Goal: Task Accomplishment & Management: Manage account settings

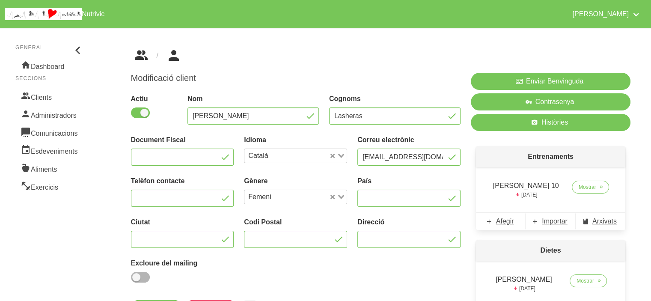
click at [142, 61] on icon "breadcrumbs" at bounding box center [140, 55] width 15 height 23
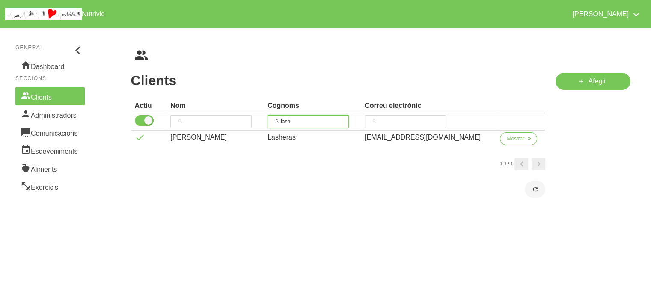
click at [301, 123] on input "lash" at bounding box center [307, 121] width 81 height 13
type input "ramo"
click at [512, 138] on span "Mostrar" at bounding box center [516, 139] width 18 height 8
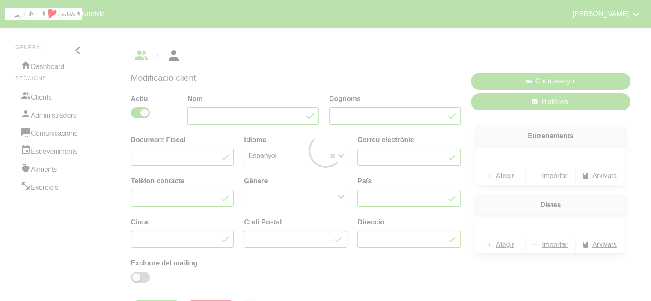
type input "Mayca"
type input "[PERSON_NAME]"
type input "[EMAIL_ADDRESS][DOMAIN_NAME]"
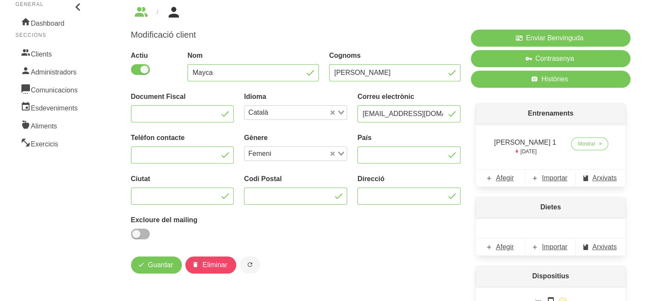
scroll to position [86, 0]
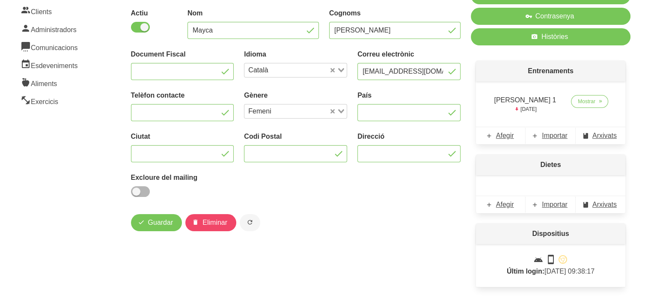
click at [471, 173] on div "Dietes Afegir Importar Arxivats" at bounding box center [551, 183] width 160 height 69
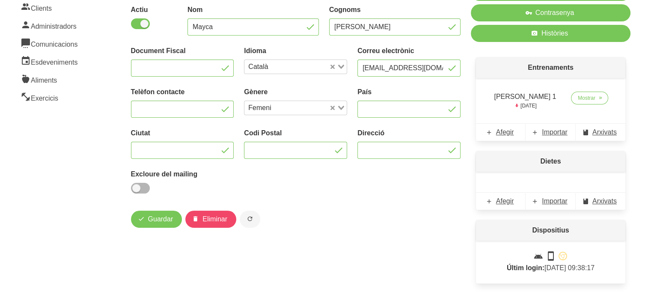
scroll to position [102, 0]
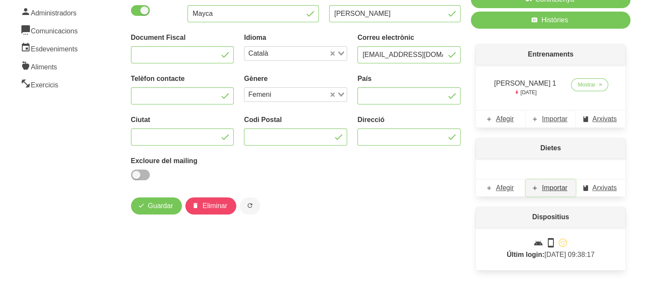
click at [555, 190] on span "Importar" at bounding box center [555, 188] width 26 height 10
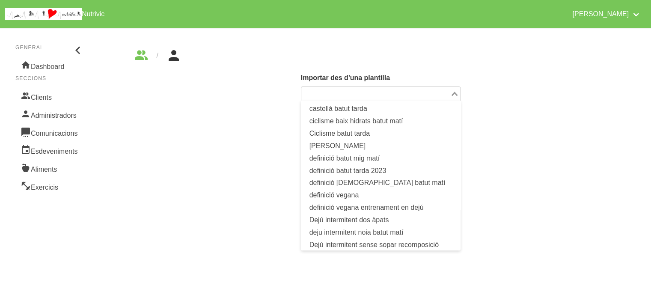
click at [414, 93] on input "Search for option" at bounding box center [375, 94] width 147 height 10
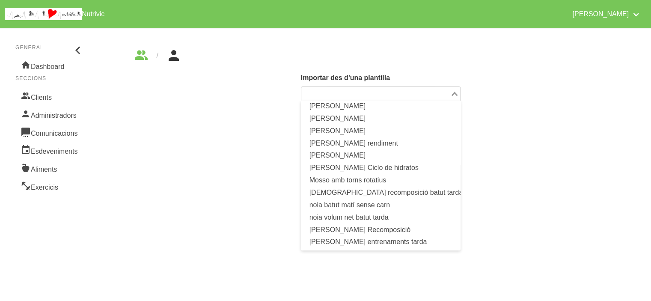
scroll to position [392, 0]
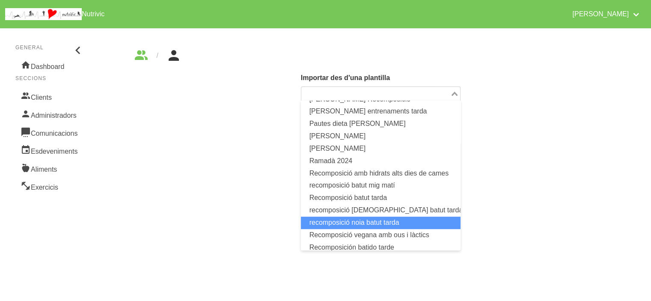
click at [390, 222] on li "recomposició noia batut tarda" at bounding box center [381, 223] width 160 height 12
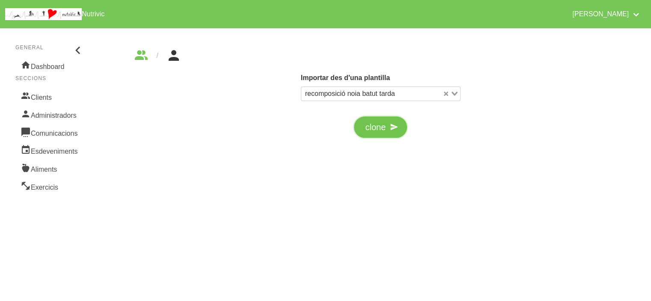
click at [386, 132] on button "clone" at bounding box center [380, 126] width 53 height 21
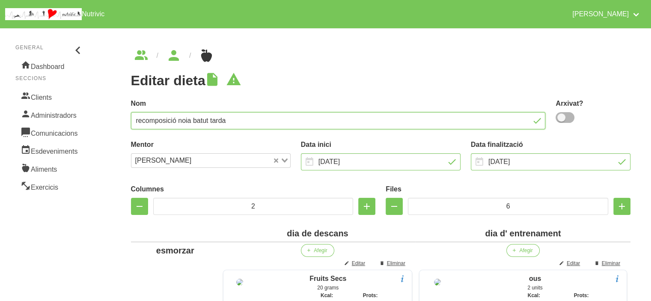
click at [171, 121] on input "recomposició noia batut tarda" at bounding box center [338, 120] width 415 height 17
type input "[PERSON_NAME]"
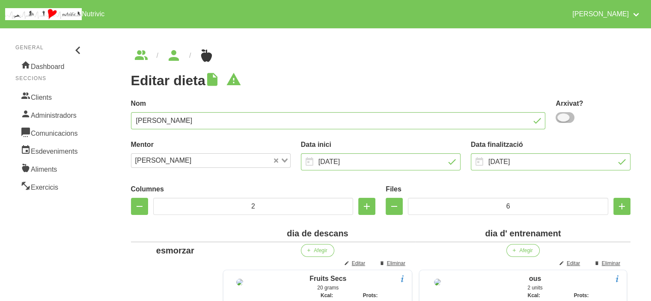
click at [573, 116] on span at bounding box center [564, 117] width 19 height 11
click at [561, 116] on input "checkbox" at bounding box center [558, 118] width 6 height 6
checkbox input "true"
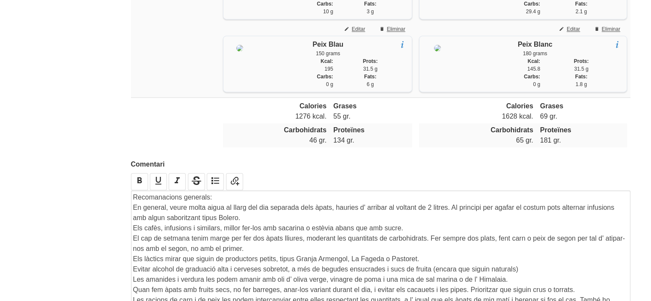
scroll to position [1397, 0]
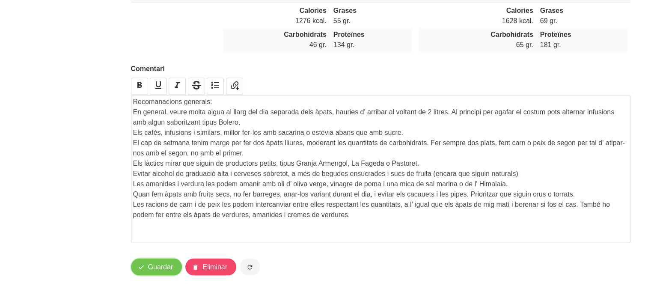
click at [156, 265] on span "Guardar" at bounding box center [160, 266] width 25 height 10
drag, startPoint x: 454, startPoint y: 109, endPoint x: 456, endPoint y: 123, distance: 14.3
click at [456, 123] on p "En general, veure molta aigua al llarg del dia separada dels àpats, hauries d' …" at bounding box center [380, 117] width 495 height 21
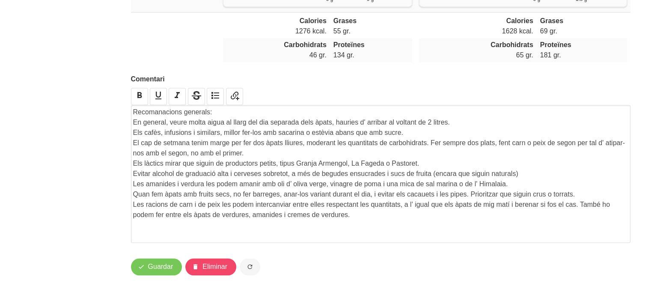
scroll to position [1387, 0]
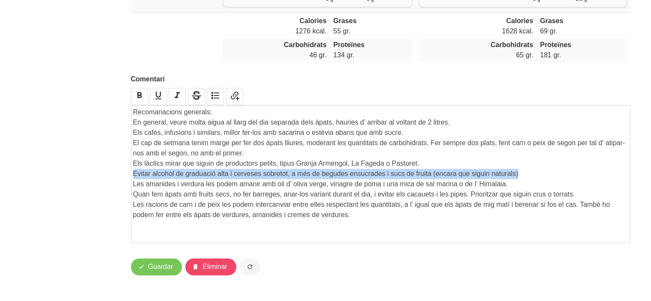
drag, startPoint x: 540, startPoint y: 176, endPoint x: 539, endPoint y: 163, distance: 13.7
click at [539, 163] on div "Recomanacions generals: En general, veure molta aigua al llarg del dia separada…" at bounding box center [380, 173] width 495 height 133
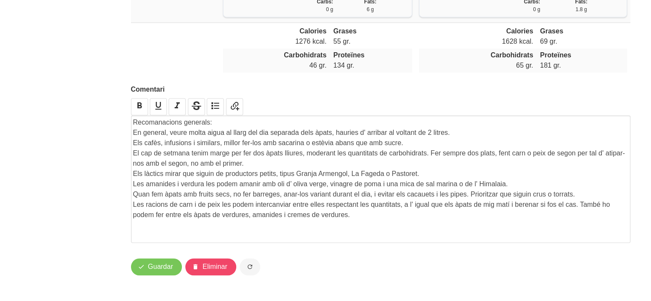
scroll to position [1377, 0]
click at [440, 184] on p "Les amanides i verdura les podem amanir amb oli d’ oliva verge, vinagre de poma…" at bounding box center [380, 184] width 495 height 10
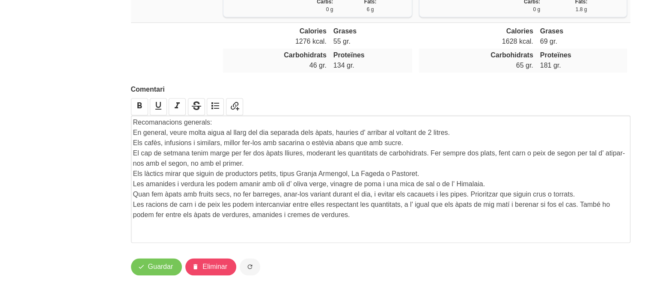
click at [488, 185] on p "Les amanides i verdura les podem amanir amb oli d’ oliva verge, vinagre de poma…" at bounding box center [380, 184] width 495 height 10
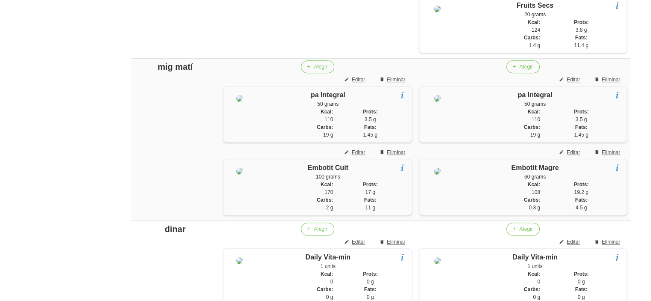
scroll to position [436, 0]
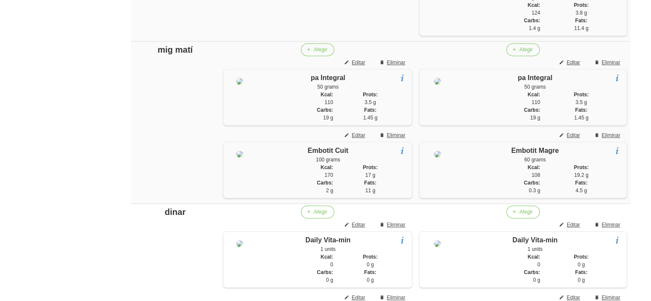
click at [388, 66] on span "Eliminar" at bounding box center [396, 63] width 18 height 8
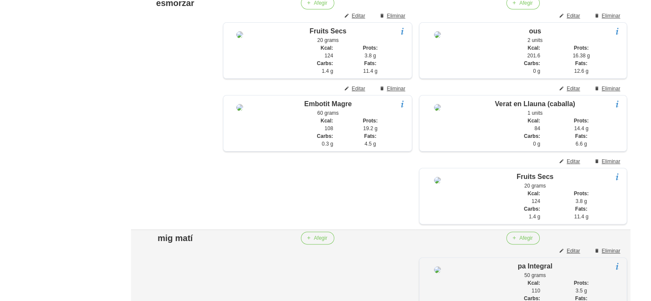
scroll to position [230, 0]
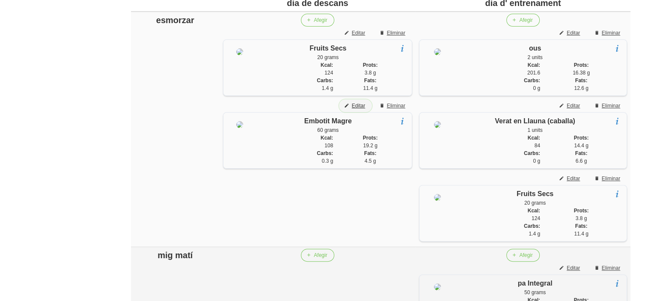
click at [357, 107] on span "Editar" at bounding box center [358, 106] width 13 height 8
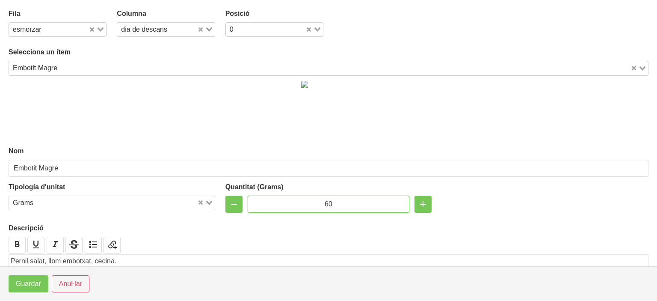
click at [325, 205] on input "60" at bounding box center [329, 204] width 162 height 17
type input "80"
click at [31, 279] on span "Guardar" at bounding box center [28, 284] width 25 height 10
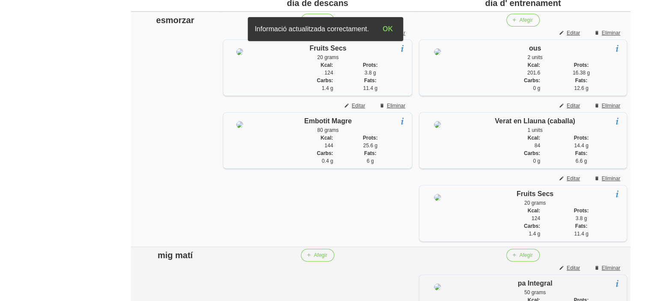
click at [424, 24] on td "Afegir Editar Eliminar ous 2 units ous sencers i truites Kcal: 201.6 Prots: 16.…" at bounding box center [522, 129] width 215 height 235
click at [411, 32] on td "Afegir Editar Eliminar Fruits Secs 20 grams nous, avellanes, anacards, nous de …" at bounding box center [317, 129] width 196 height 235
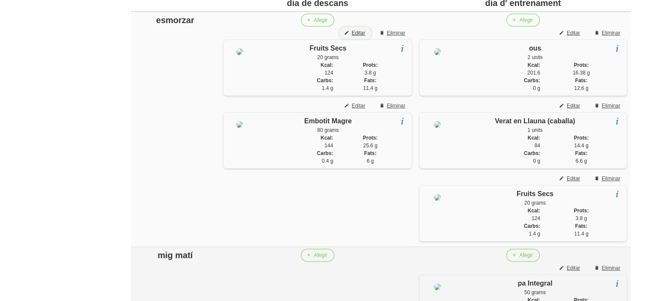
click at [357, 32] on span "Editar" at bounding box center [358, 33] width 13 height 8
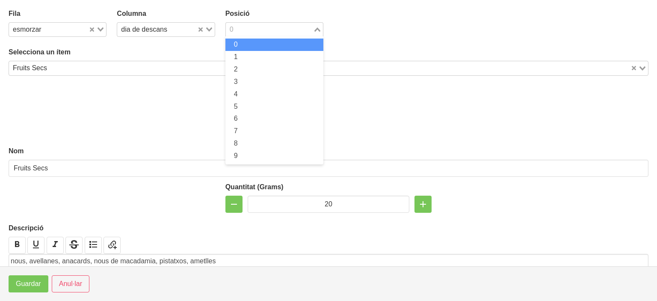
click at [254, 26] on input "Search for option" at bounding box center [270, 29] width 86 height 10
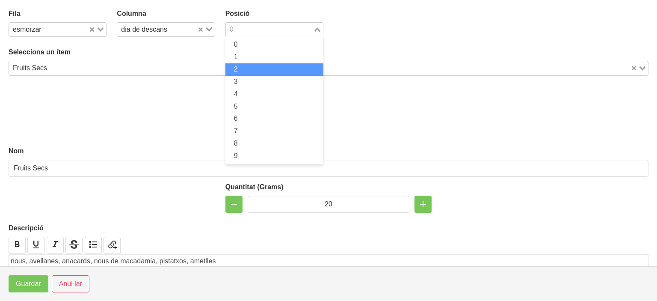
click at [244, 68] on li "2" at bounding box center [274, 69] width 98 height 12
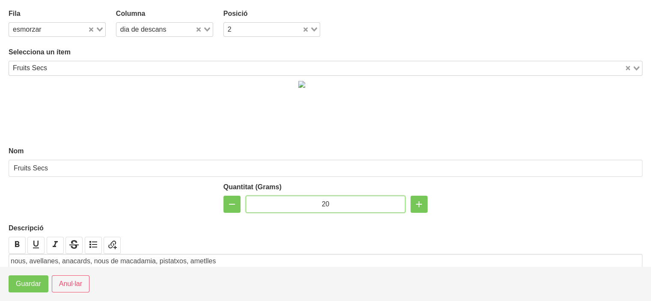
click at [322, 205] on input "20" at bounding box center [326, 204] width 160 height 17
type input "40"
click at [29, 282] on span "Guardar" at bounding box center [28, 284] width 25 height 10
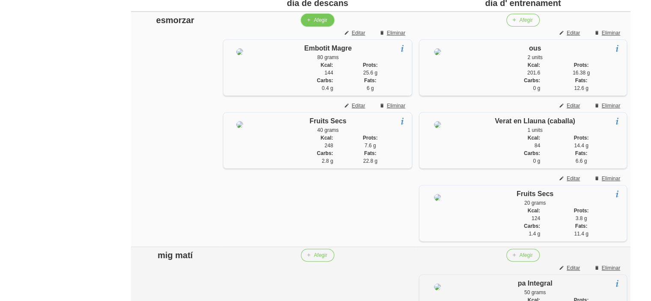
click at [315, 23] on span "Afegir" at bounding box center [320, 20] width 13 height 8
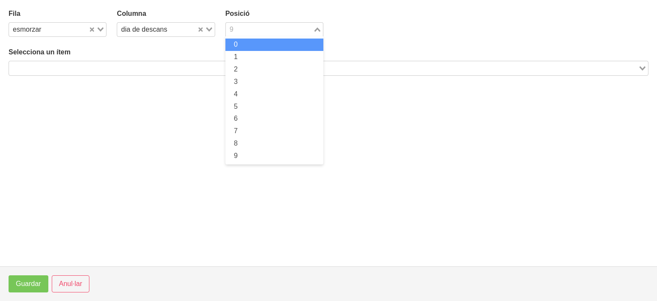
drag, startPoint x: 250, startPoint y: 27, endPoint x: 243, endPoint y: 45, distance: 19.2
click at [243, 37] on div "9 Loading... 0 1 2 3 4 5 6 7 8 9" at bounding box center [274, 29] width 98 height 15
click at [243, 45] on li "0" at bounding box center [274, 45] width 98 height 12
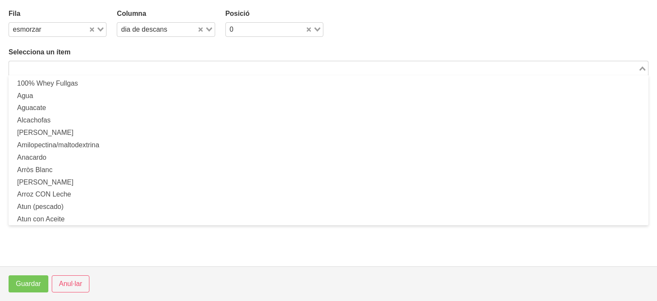
click at [210, 72] on input "Search for option" at bounding box center [324, 68] width 628 height 10
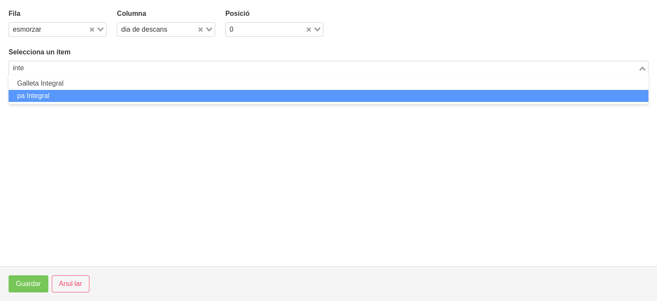
click at [163, 90] on li "pa Integral" at bounding box center [329, 96] width 640 height 12
type input "inte"
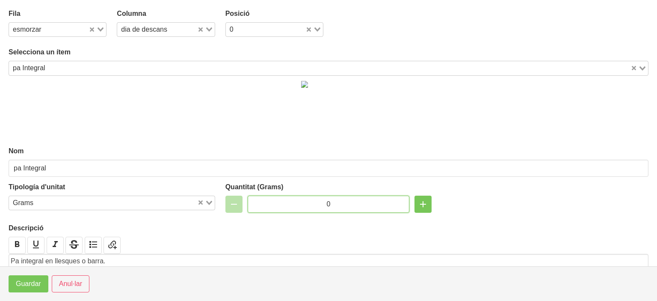
drag, startPoint x: 333, startPoint y: 201, endPoint x: 288, endPoint y: 201, distance: 45.8
click at [288, 201] on input "0" at bounding box center [329, 204] width 162 height 17
type input "60"
click at [38, 281] on span "Guardar" at bounding box center [28, 284] width 25 height 10
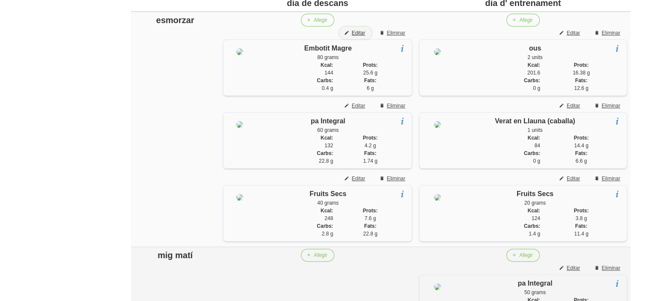
click at [355, 34] on span "Editar" at bounding box center [358, 33] width 13 height 8
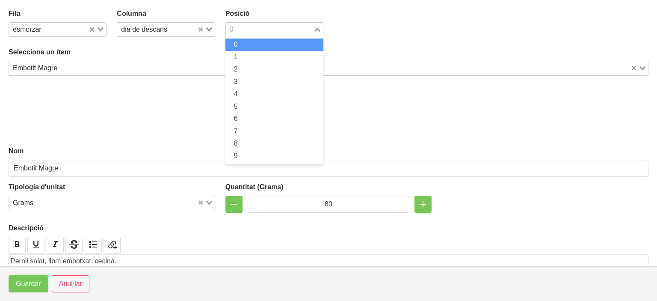
click at [276, 29] on input "Search for option" at bounding box center [270, 29] width 86 height 10
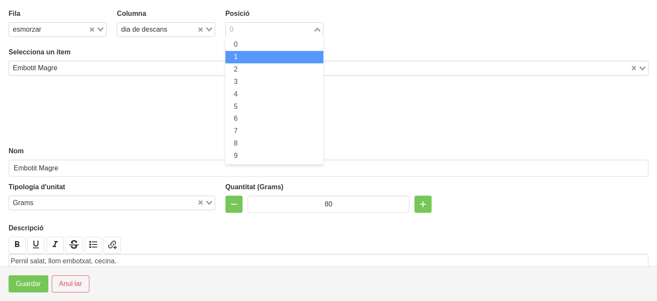
click at [254, 56] on li "1" at bounding box center [274, 57] width 98 height 12
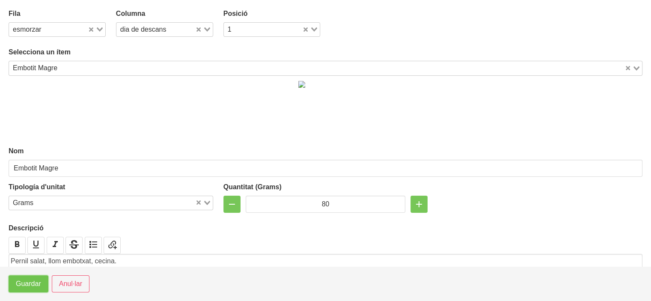
click at [24, 277] on button "Guardar" at bounding box center [29, 283] width 40 height 17
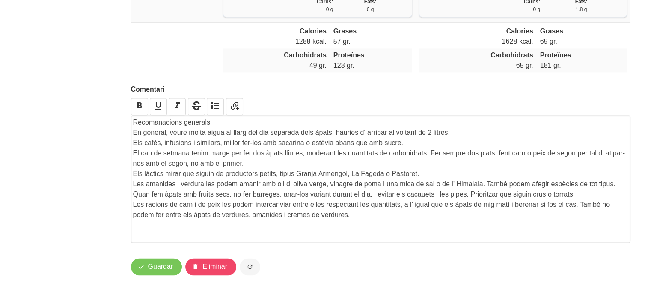
scroll to position [1377, 0]
click at [146, 261] on button "Guardar" at bounding box center [156, 266] width 51 height 17
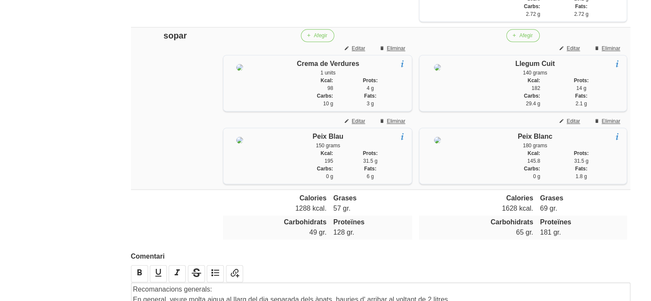
scroll to position [1172, 0]
click at [354, 124] on span "Editar" at bounding box center [358, 120] width 13 height 8
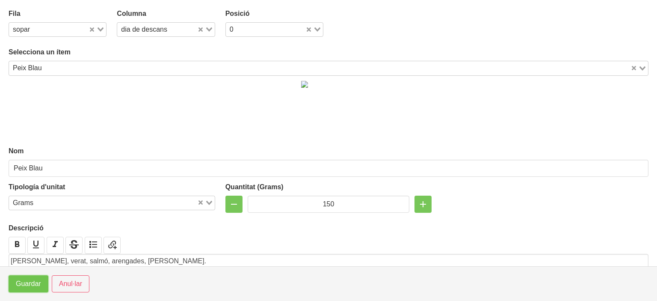
click at [26, 289] on span "Guardar" at bounding box center [28, 284] width 25 height 10
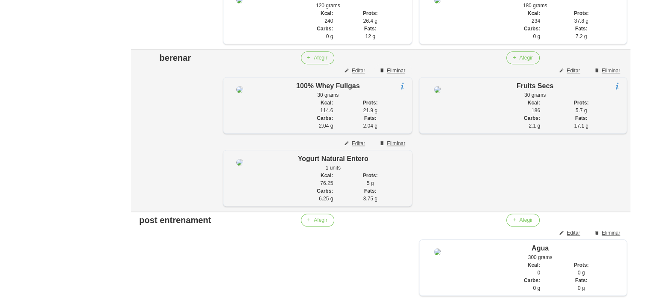
scroll to position [822, 0]
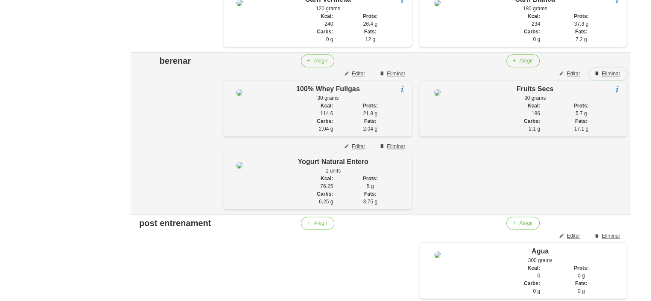
click at [617, 77] on span "Eliminar" at bounding box center [611, 74] width 18 height 8
click at [393, 77] on span "Eliminar" at bounding box center [396, 74] width 18 height 8
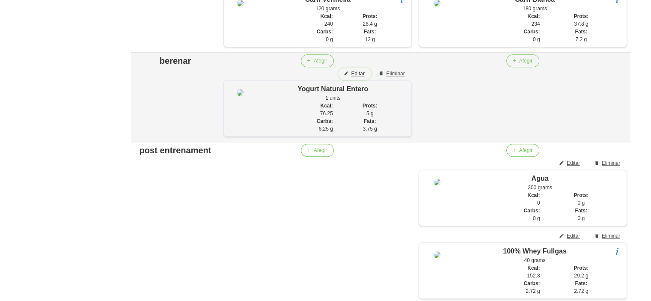
click at [356, 77] on span "Editar" at bounding box center [357, 74] width 13 height 8
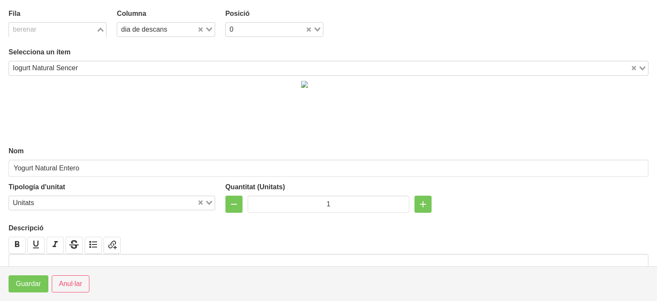
click at [66, 35] on div "berenar Loading..." at bounding box center [58, 29] width 98 height 15
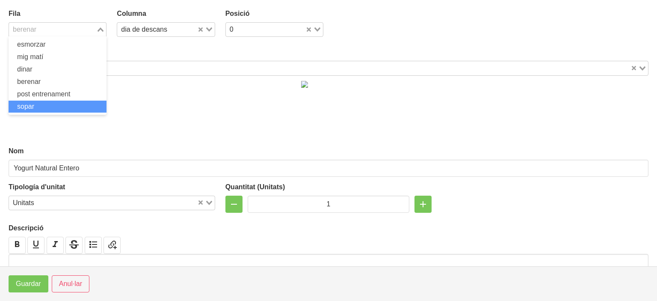
click at [25, 107] on span "sopar" at bounding box center [25, 106] width 17 height 7
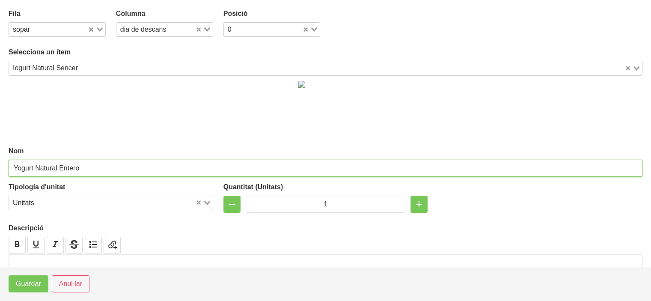
click at [113, 169] on input "Yogurt Natural Entero" at bounding box center [326, 168] width 634 height 17
type input "Iogurt natural sencer o quèfir"
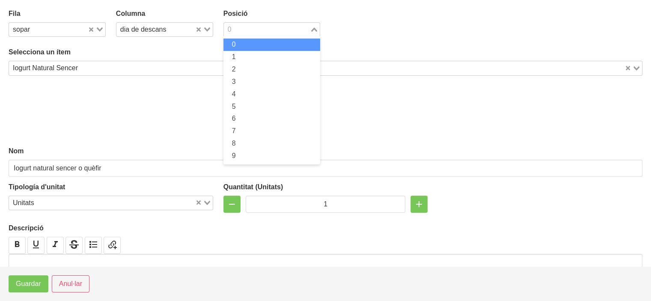
click at [266, 28] on input "Search for option" at bounding box center [267, 29] width 85 height 10
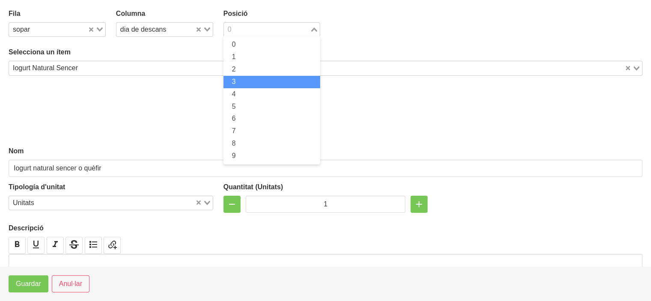
click at [252, 79] on li "3" at bounding box center [271, 82] width 97 height 12
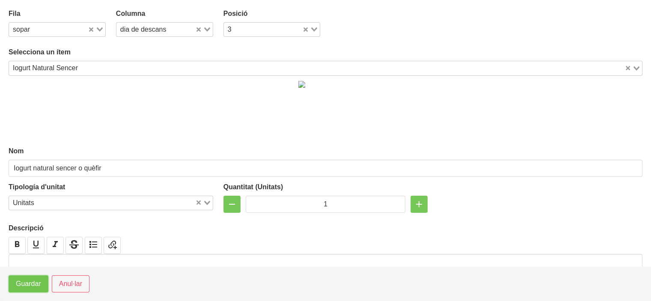
click at [32, 282] on span "Guardar" at bounding box center [28, 284] width 25 height 10
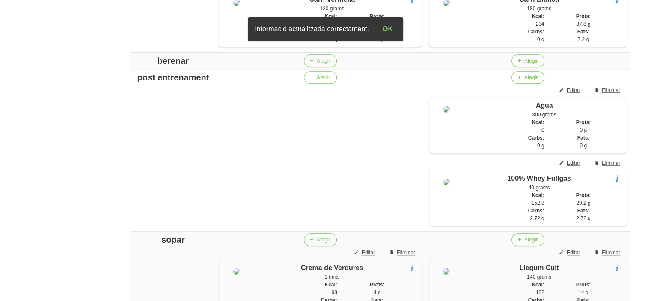
click at [170, 67] on div "berenar" at bounding box center [173, 60] width 78 height 13
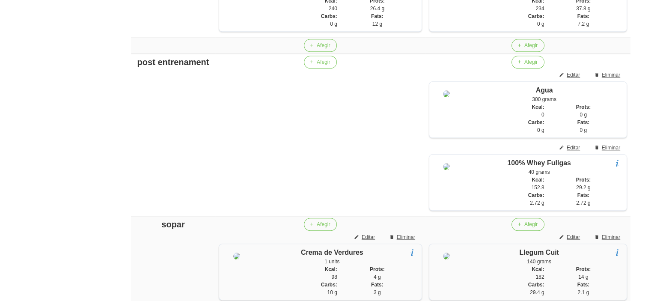
scroll to position [839, 0]
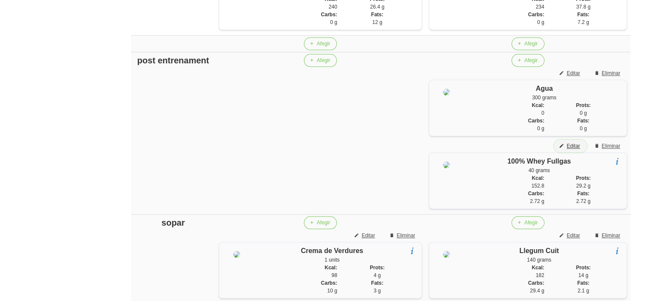
click at [573, 152] on button "Editar" at bounding box center [570, 145] width 33 height 13
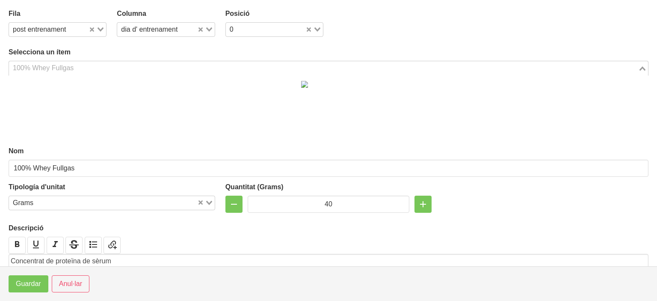
click at [122, 72] on input "Search for option" at bounding box center [324, 68] width 628 height 10
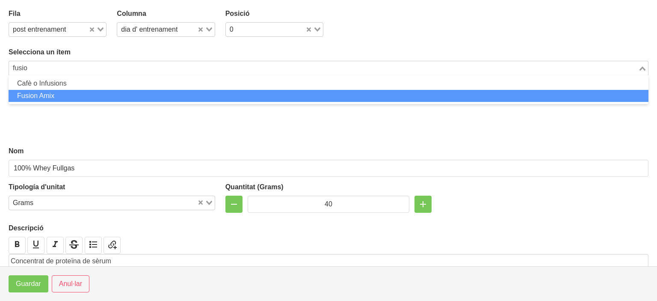
click at [56, 95] on li "Fusion Amix" at bounding box center [329, 96] width 640 height 12
type input "fusio"
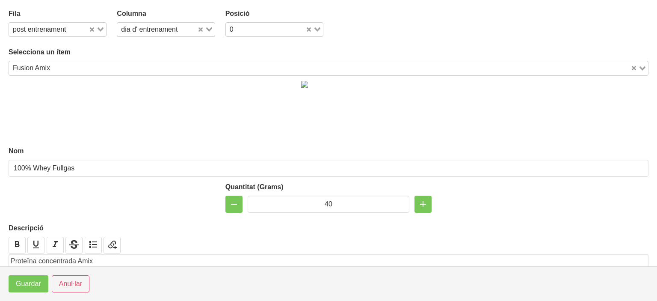
type input "Fusion Amix"
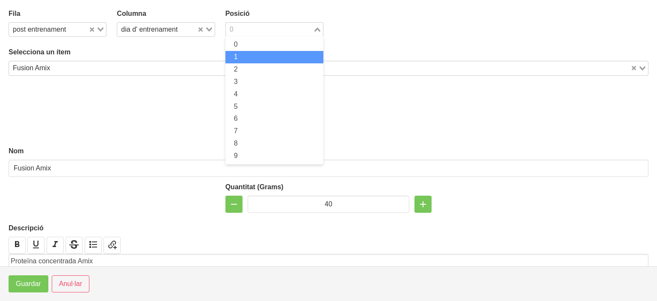
drag, startPoint x: 265, startPoint y: 28, endPoint x: 249, endPoint y: 53, distance: 29.8
click at [249, 37] on div "0 Loading... 0 1 2 3 4 5 6 7 8 9" at bounding box center [274, 29] width 98 height 15
click at [249, 53] on li "1" at bounding box center [274, 57] width 98 height 12
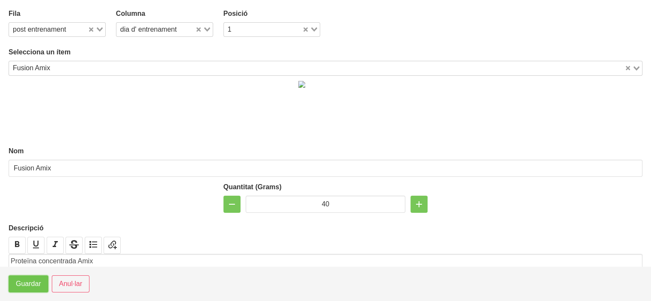
click at [27, 279] on span "Guardar" at bounding box center [28, 284] width 25 height 10
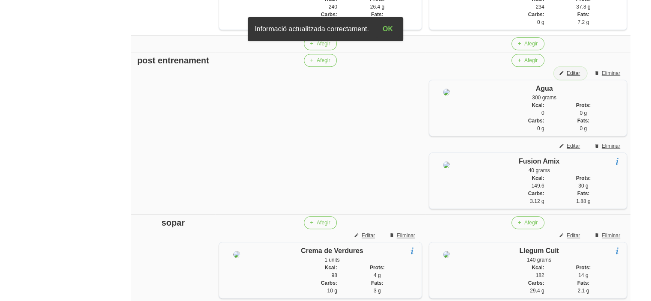
click at [571, 77] on span "Editar" at bounding box center [573, 73] width 13 height 8
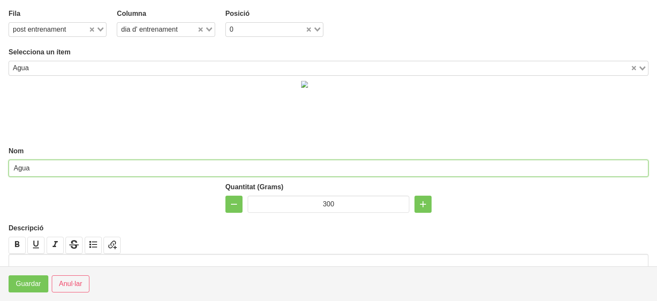
click at [19, 165] on input "Agua" at bounding box center [329, 168] width 640 height 17
type input "Aigua"
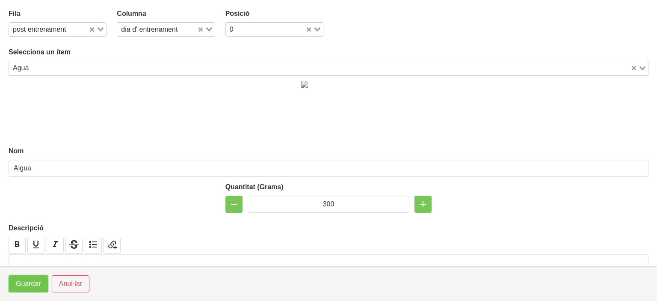
click at [28, 283] on span "Guardar" at bounding box center [28, 284] width 25 height 10
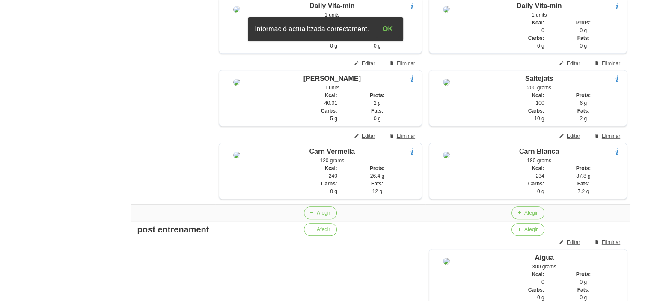
scroll to position [667, 0]
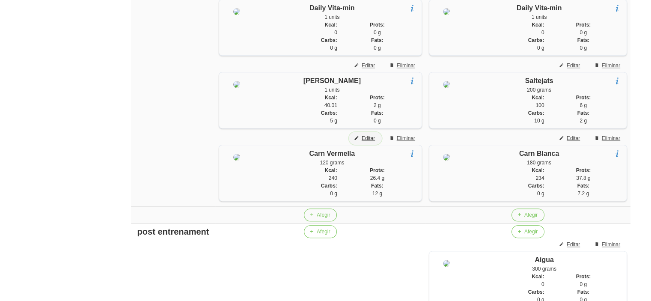
click at [365, 142] on span "Editar" at bounding box center [368, 138] width 13 height 8
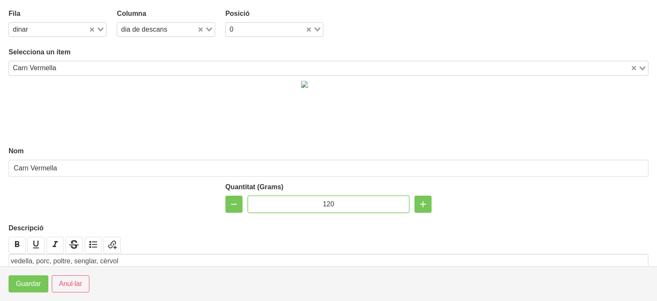
click at [326, 204] on input "120" at bounding box center [329, 204] width 162 height 17
type input "200"
click at [31, 276] on button "Guardar" at bounding box center [29, 283] width 40 height 17
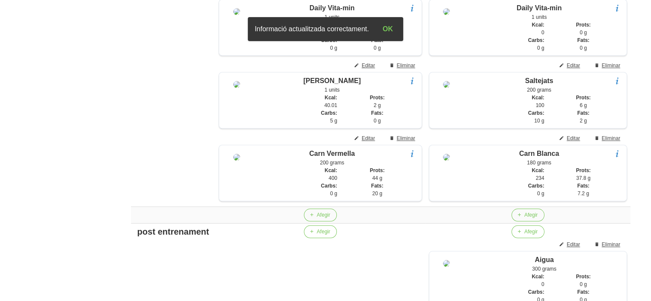
click at [43, 206] on aside "General Dashboard Seccions Clients Administradors Comunicacions Esdeveniments A…" at bounding box center [50, 127] width 110 height 1543
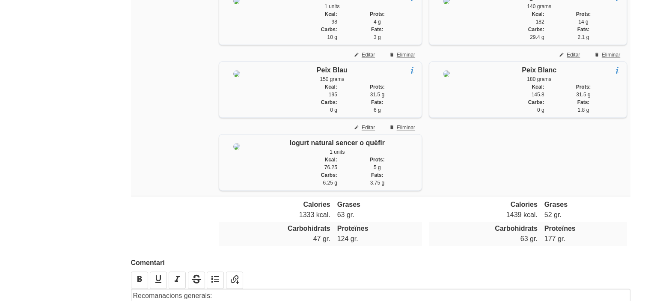
scroll to position [1091, 0]
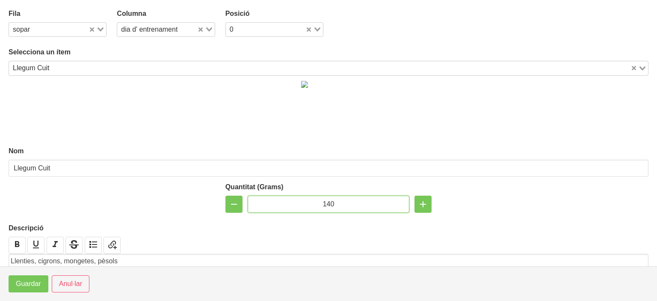
click at [327, 203] on input "140" at bounding box center [329, 204] width 162 height 17
type input "150"
click at [30, 280] on span "Guardar" at bounding box center [28, 284] width 25 height 10
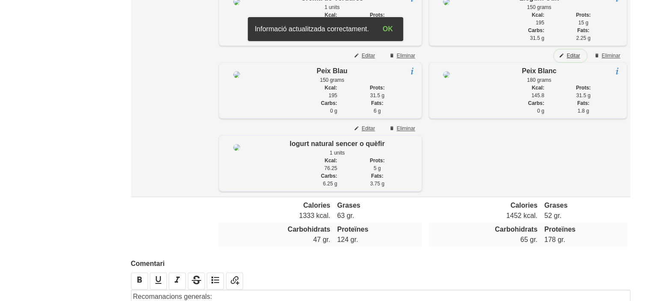
click at [573, 59] on span "Editar" at bounding box center [573, 56] width 13 height 8
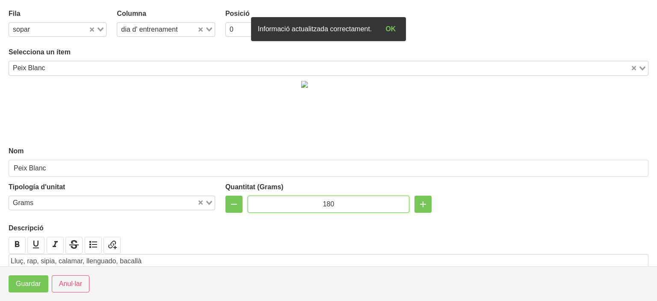
click at [325, 204] on input "180" at bounding box center [329, 204] width 162 height 17
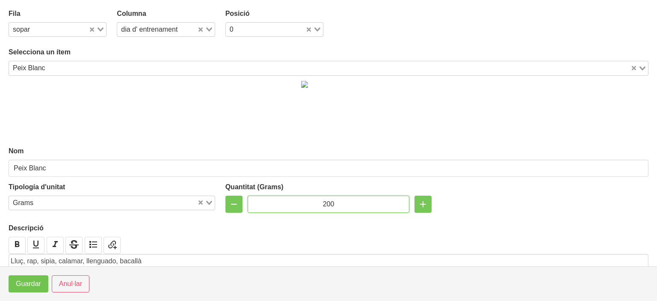
type input "200"
click at [27, 287] on span "Guardar" at bounding box center [28, 284] width 25 height 10
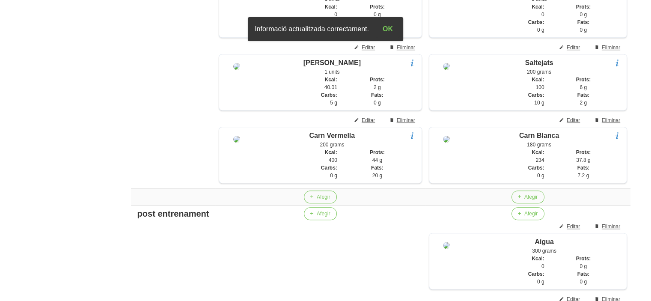
scroll to position [663, 0]
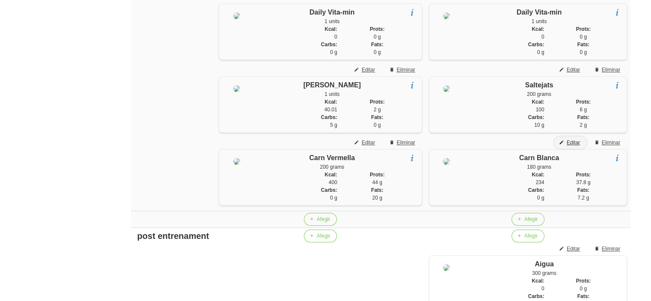
click at [580, 149] on button "Editar" at bounding box center [570, 142] width 33 height 13
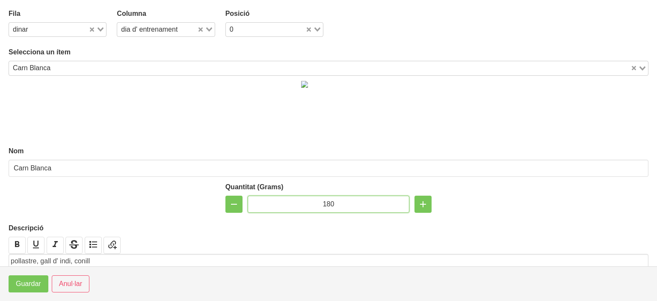
click at [324, 202] on input "180" at bounding box center [329, 204] width 162 height 17
type input "200"
click at [25, 279] on span "Guardar" at bounding box center [28, 284] width 25 height 10
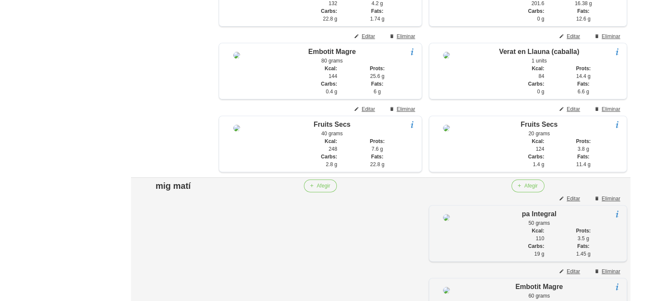
scroll to position [282, 0]
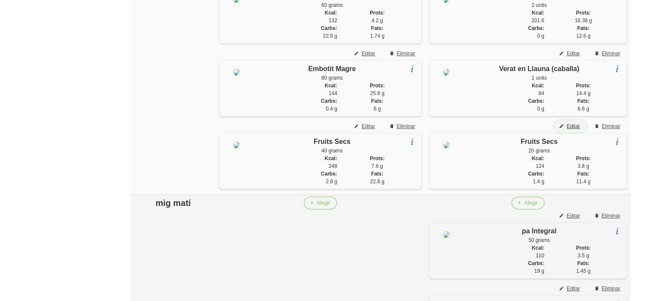
click at [573, 130] on span "Editar" at bounding box center [573, 126] width 13 height 8
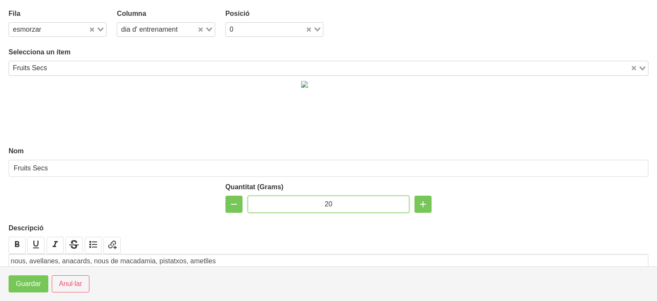
click at [327, 200] on input "20" at bounding box center [329, 204] width 162 height 17
type input "50"
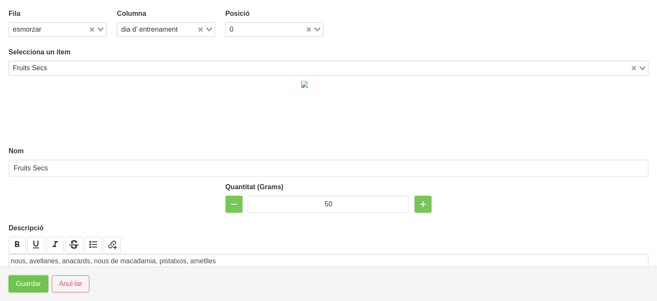
click at [30, 280] on span "Guardar" at bounding box center [28, 284] width 25 height 10
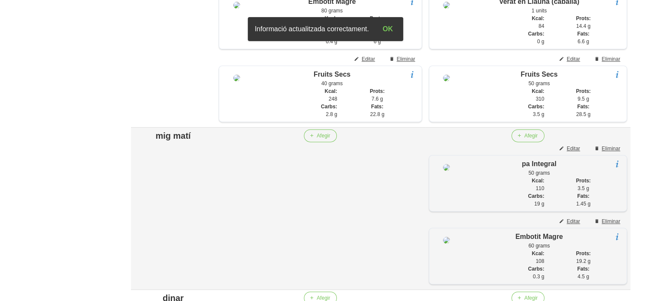
scroll to position [351, 0]
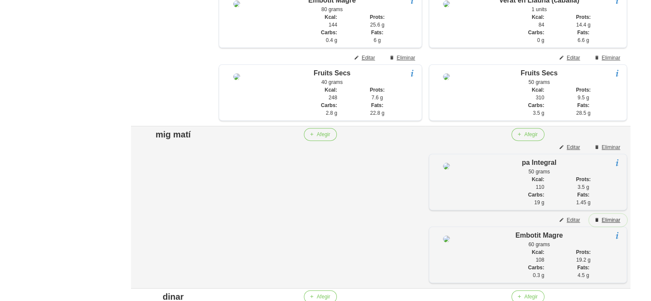
click at [614, 224] on span "Eliminar" at bounding box center [611, 220] width 18 height 8
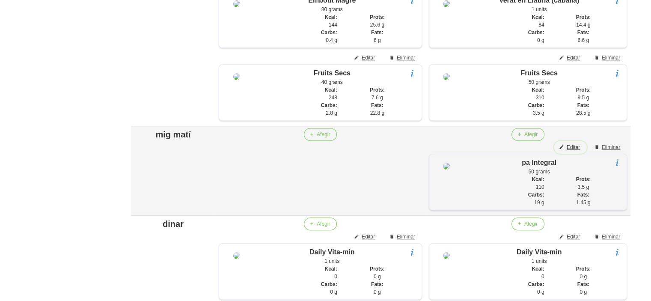
click at [580, 151] on button "Editar" at bounding box center [570, 147] width 33 height 13
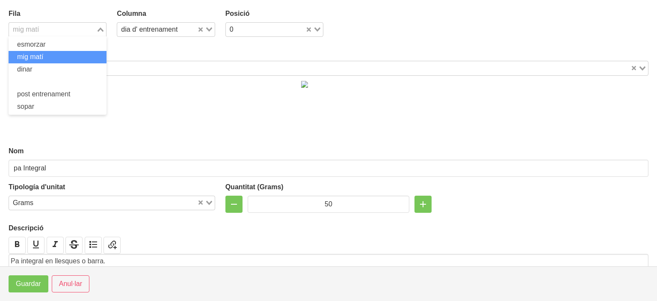
click at [65, 29] on input "Search for option" at bounding box center [53, 29] width 86 height 10
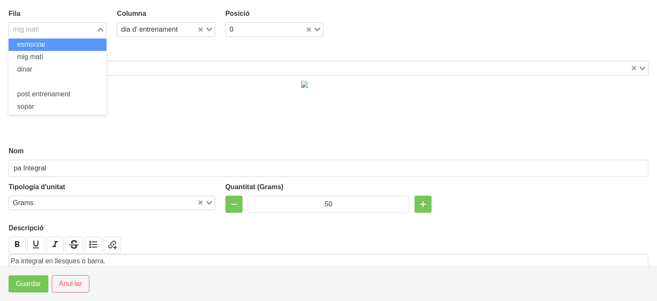
click at [55, 40] on li "esmorzar" at bounding box center [58, 45] width 98 height 12
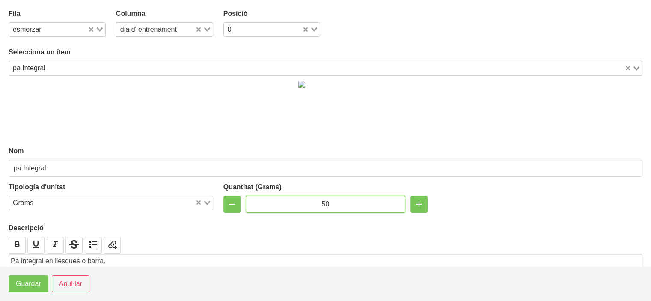
click at [322, 202] on input "50" at bounding box center [326, 204] width 160 height 17
type input "60"
click at [31, 277] on button "Guardar" at bounding box center [29, 283] width 40 height 17
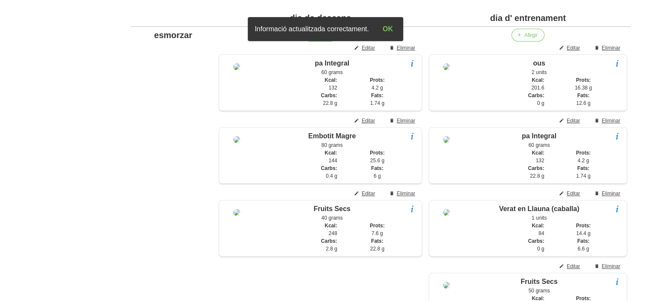
scroll to position [214, 0]
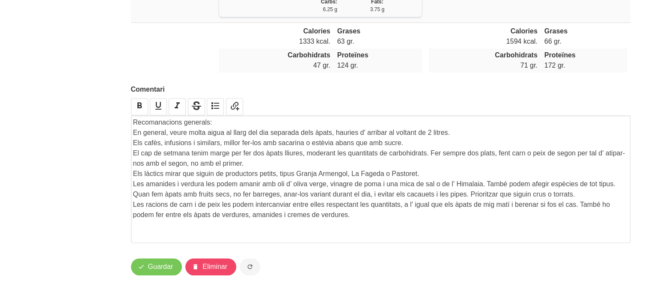
scroll to position [1215, 0]
click at [143, 267] on icon "button" at bounding box center [141, 266] width 7 height 11
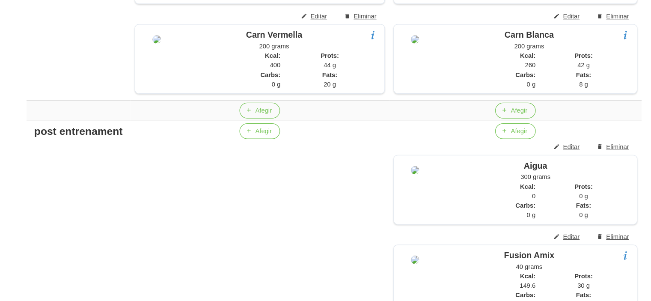
scroll to position [671, 0]
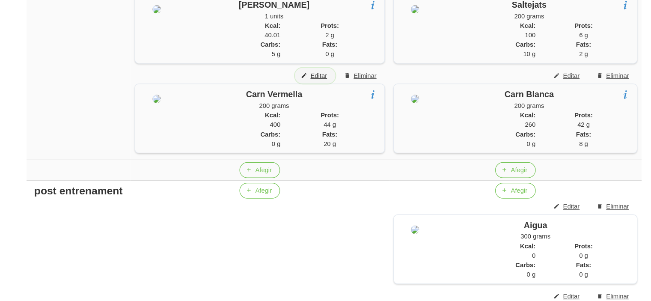
click at [365, 65] on span "Editar" at bounding box center [368, 62] width 13 height 8
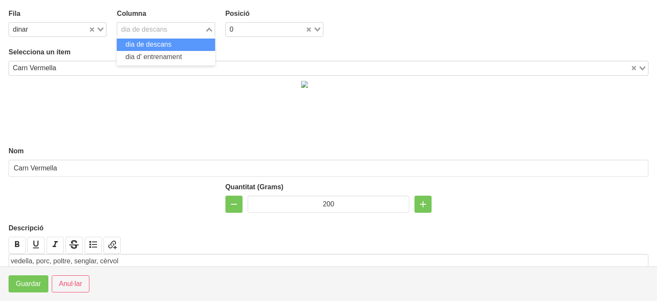
click at [143, 26] on div "dia de descans" at bounding box center [160, 29] width 87 height 12
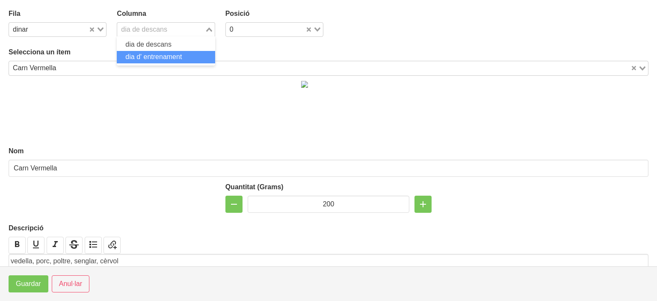
click at [140, 54] on span "dia d' entrenament" at bounding box center [153, 56] width 56 height 7
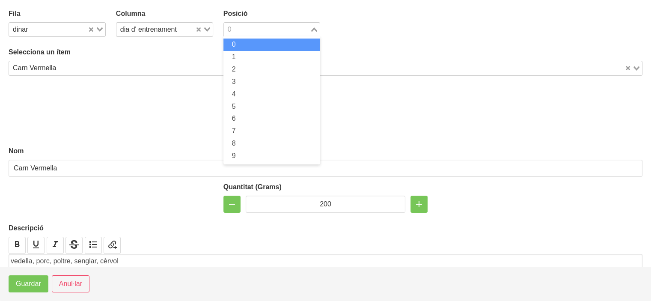
click at [232, 31] on input "Search for option" at bounding box center [267, 29] width 85 height 10
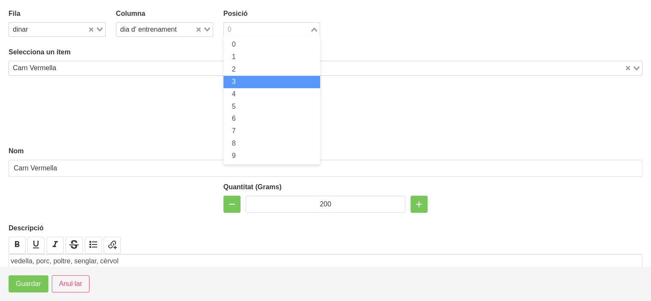
click at [232, 78] on span "3" at bounding box center [234, 81] width 4 height 7
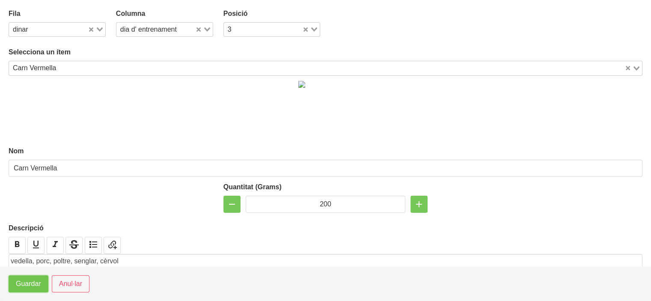
click at [29, 280] on span "Guardar" at bounding box center [28, 284] width 25 height 10
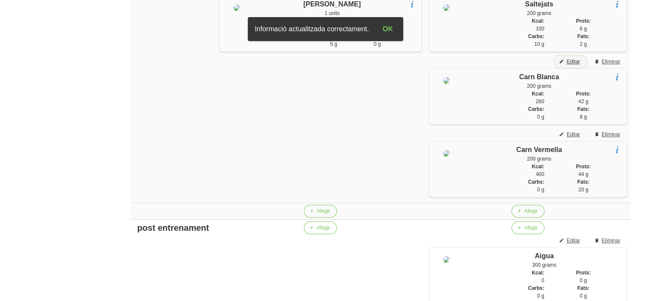
click at [573, 65] on span "Editar" at bounding box center [573, 62] width 13 height 8
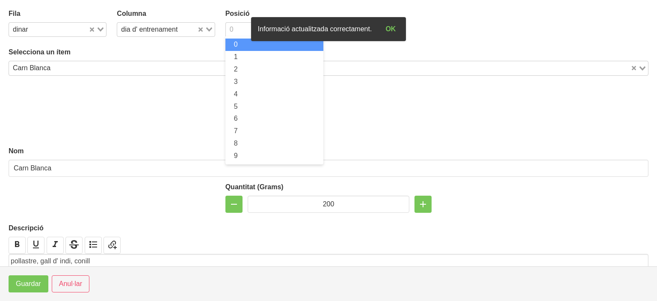
click at [227, 29] on div "0" at bounding box center [269, 29] width 87 height 12
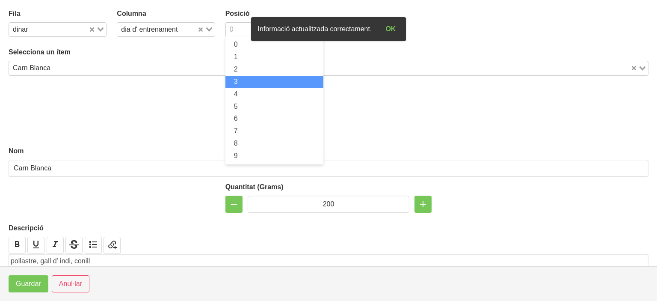
click at [230, 83] on li "3" at bounding box center [274, 82] width 98 height 12
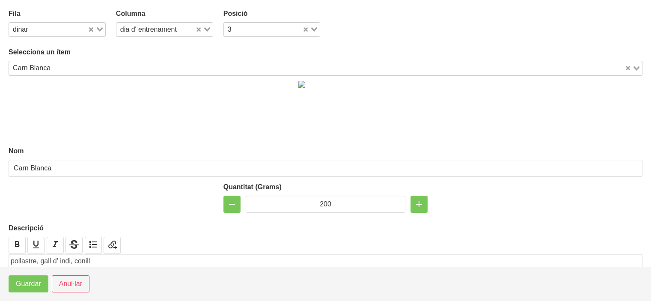
click at [230, 83] on div at bounding box center [325, 108] width 644 height 65
click at [131, 25] on div "dia d' entrenament" at bounding box center [159, 29] width 86 height 12
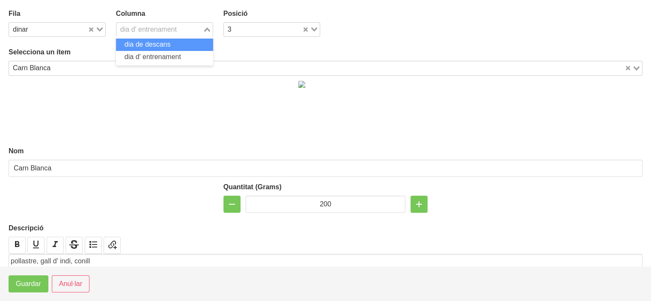
click at [126, 41] on span "dia de descans" at bounding box center [148, 44] width 46 height 7
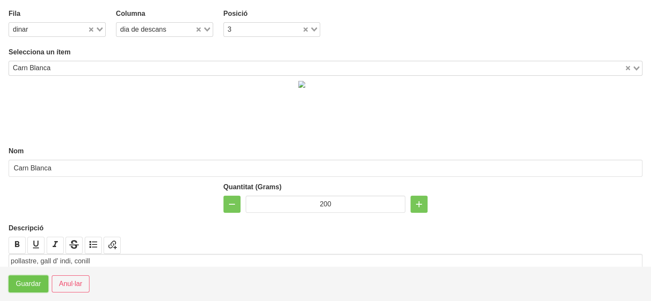
click at [30, 282] on span "Guardar" at bounding box center [28, 284] width 25 height 10
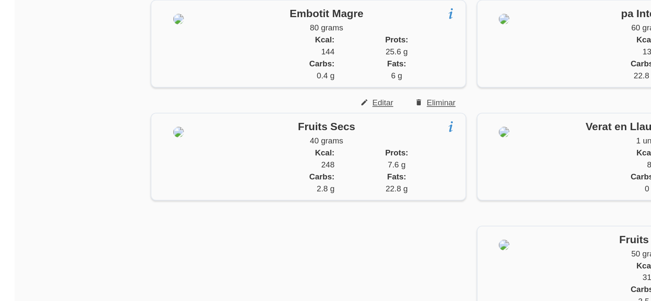
scroll to position [257, 0]
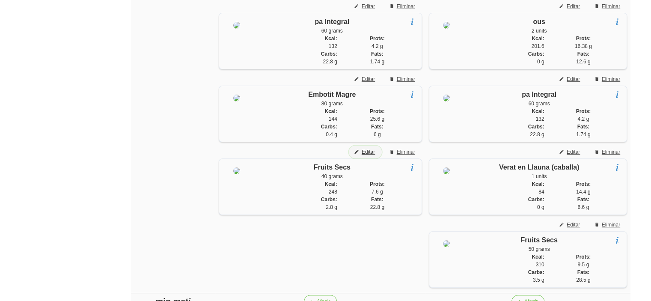
click at [363, 156] on span "Editar" at bounding box center [368, 152] width 13 height 8
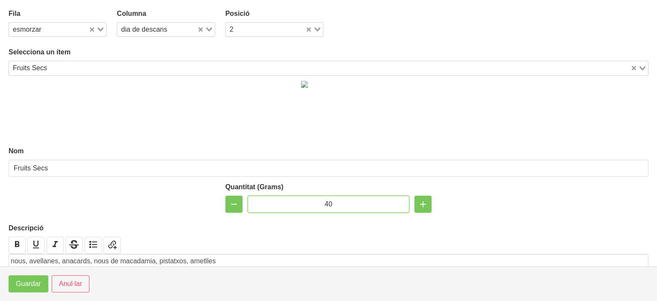
click at [323, 201] on input "40" at bounding box center [329, 204] width 162 height 17
type input "50"
click at [27, 278] on button "Guardar" at bounding box center [29, 283] width 40 height 17
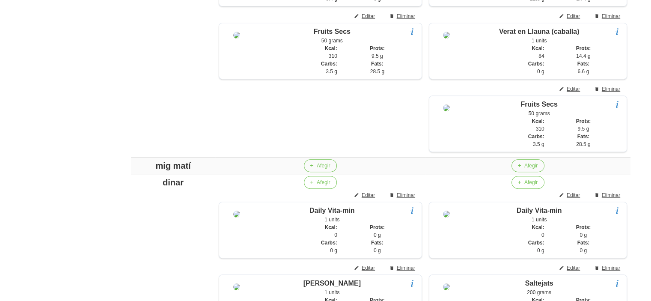
scroll to position [394, 0]
click at [169, 171] on div "mig matí" at bounding box center [173, 164] width 78 height 13
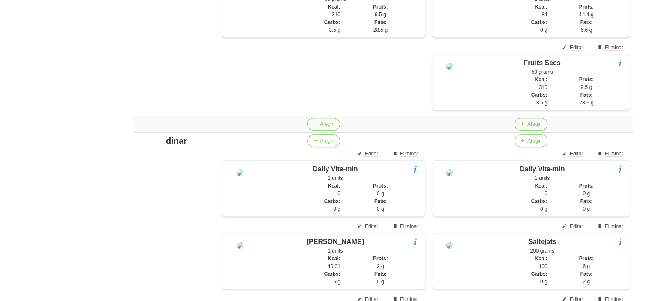
scroll to position [445, 0]
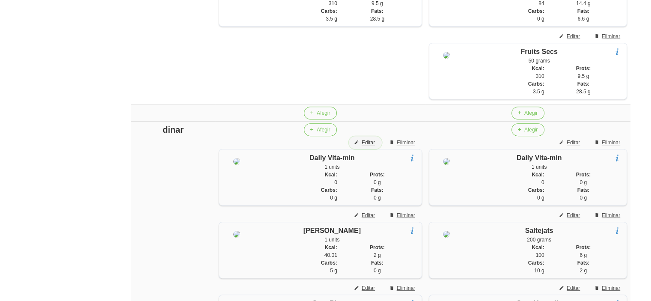
click at [369, 149] on button "Editar" at bounding box center [365, 142] width 33 height 13
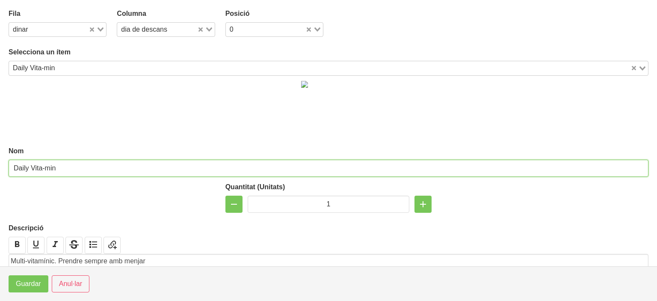
click at [57, 173] on input "Daily Vita-min" at bounding box center [329, 168] width 640 height 17
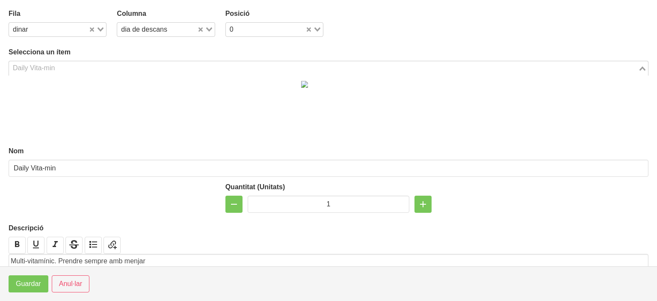
scroll to position [321, 0]
click at [53, 64] on div "Daily Vita-min" at bounding box center [323, 67] width 629 height 12
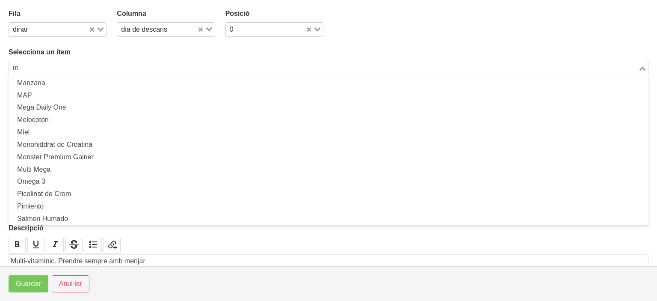
scroll to position [0, 0]
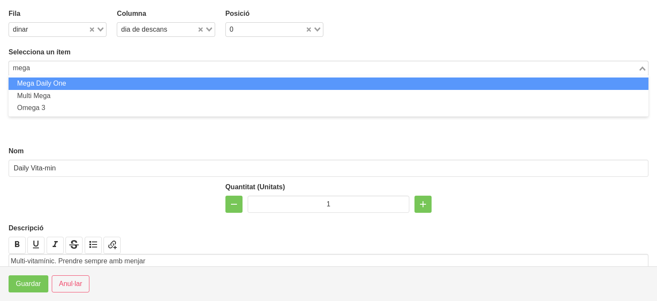
click at [53, 80] on li "Mega Daily One" at bounding box center [329, 83] width 640 height 12
type input "mega"
type input "Mega Daily One"
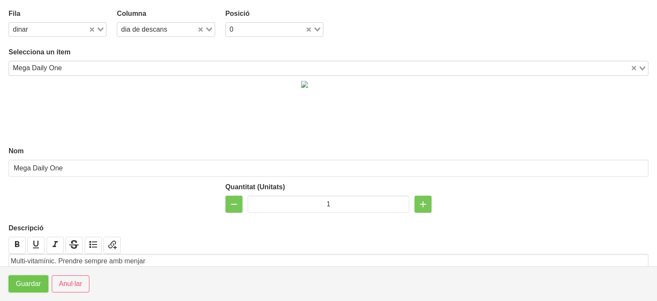
click at [31, 289] on button "Guardar" at bounding box center [29, 283] width 40 height 17
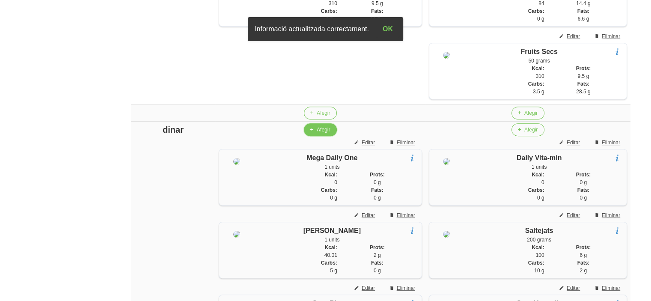
click at [317, 133] on span "Afegir" at bounding box center [323, 130] width 13 height 8
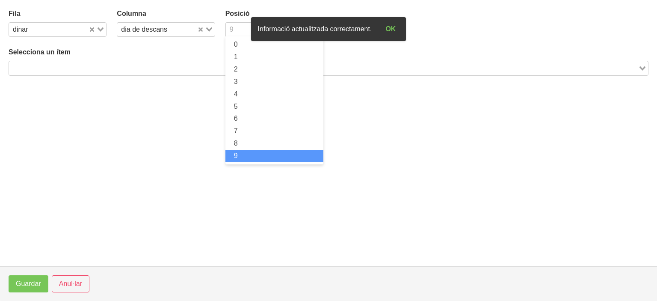
click at [241, 31] on input "Search for option" at bounding box center [270, 29] width 86 height 10
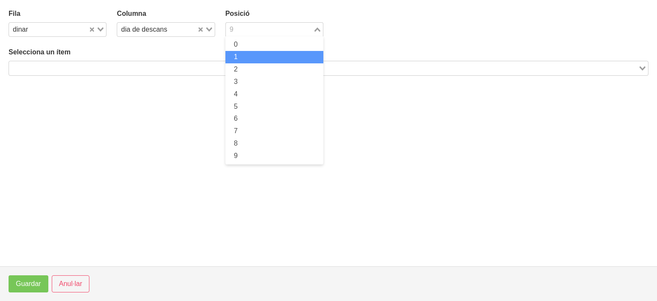
click at [235, 53] on span "1" at bounding box center [236, 56] width 4 height 7
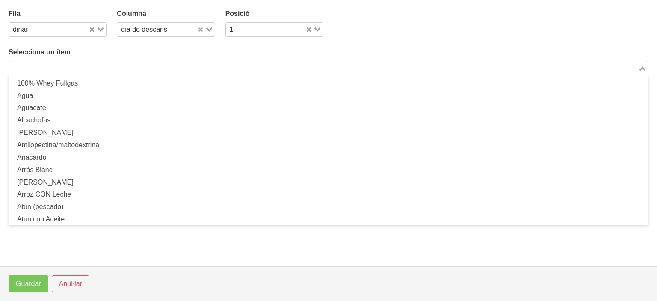
click at [209, 67] on input "Search for option" at bounding box center [324, 68] width 628 height 10
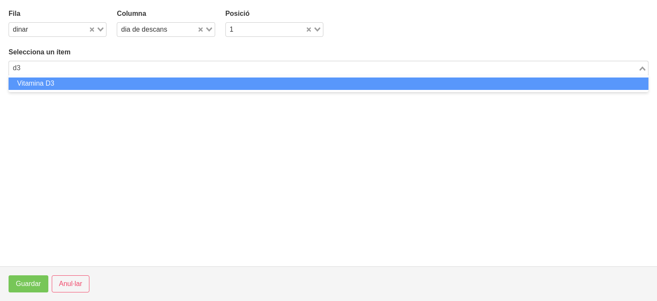
click at [128, 80] on li "Vitamina D3" at bounding box center [329, 83] width 640 height 12
type input "d3"
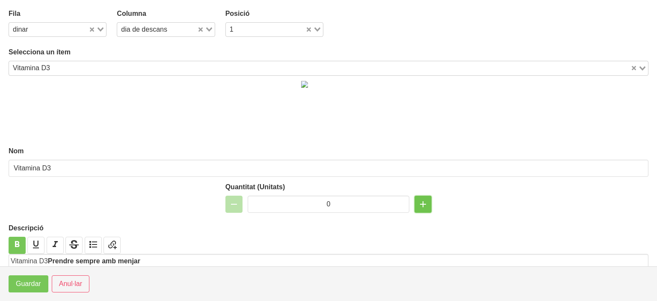
click at [421, 207] on icon "button" at bounding box center [423, 203] width 10 height 15
type input "1"
click at [32, 281] on span "Guardar" at bounding box center [28, 284] width 25 height 10
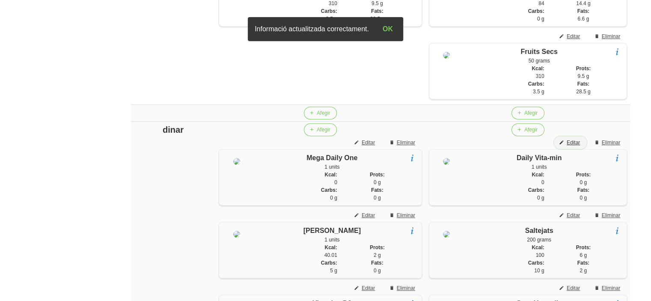
click at [567, 146] on span "Editar" at bounding box center [573, 143] width 13 height 8
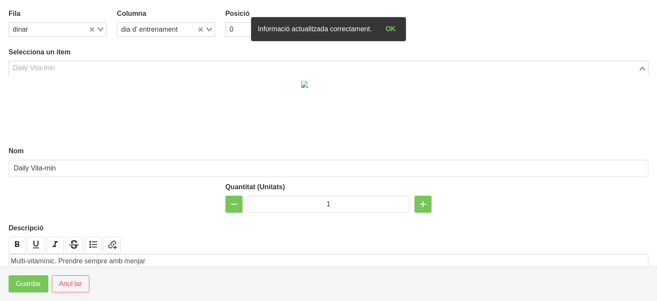
click at [190, 66] on input "Search for option" at bounding box center [324, 68] width 628 height 10
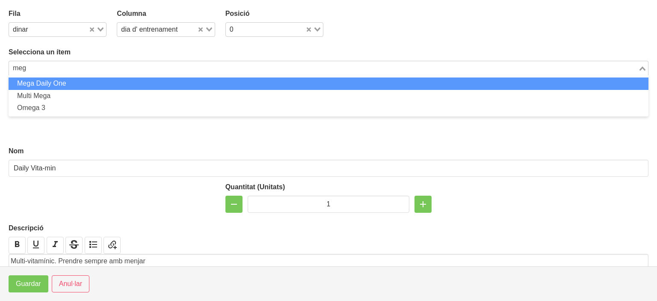
click at [142, 80] on li "Mega Daily One" at bounding box center [329, 83] width 640 height 12
type input "meg"
type input "Mega Daily One"
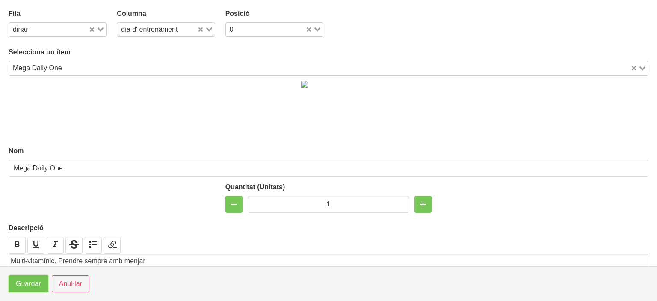
click at [26, 283] on span "Guardar" at bounding box center [28, 284] width 25 height 10
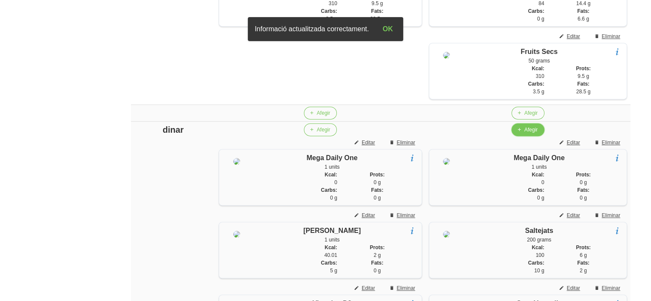
click at [528, 133] on span "Afegir" at bounding box center [530, 130] width 13 height 8
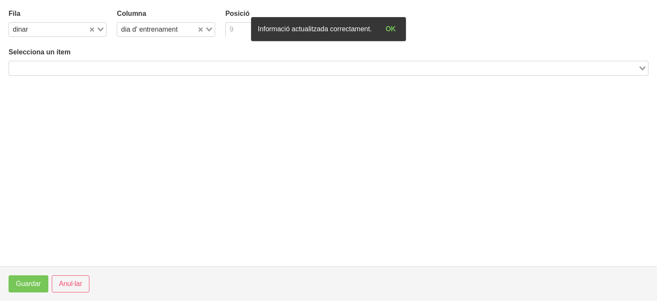
click at [236, 27] on input "Search for option" at bounding box center [270, 29] width 86 height 10
click at [229, 53] on li "1" at bounding box center [274, 57] width 98 height 12
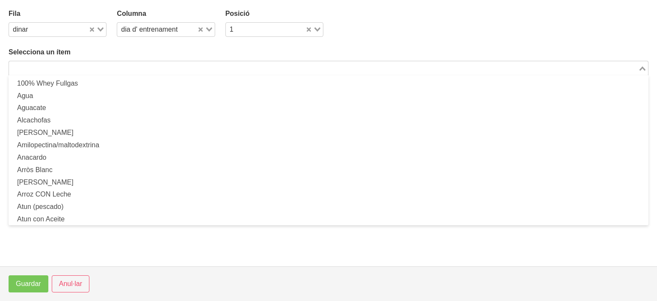
click at [217, 65] on input "Search for option" at bounding box center [324, 68] width 628 height 10
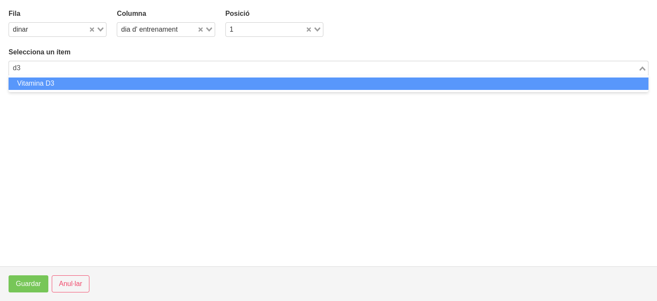
click at [145, 77] on li "Vitamina D3" at bounding box center [329, 83] width 640 height 12
type input "d3"
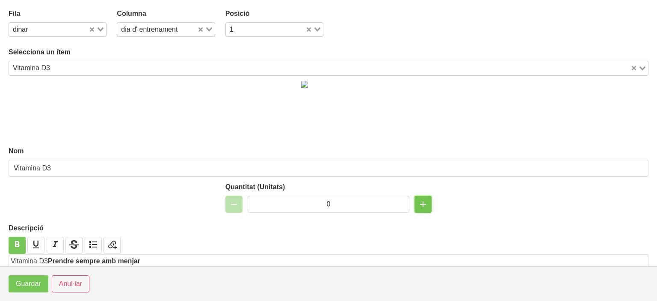
click at [415, 202] on button "button" at bounding box center [423, 204] width 17 height 17
type input "1"
click at [21, 280] on span "Guardar" at bounding box center [28, 284] width 25 height 10
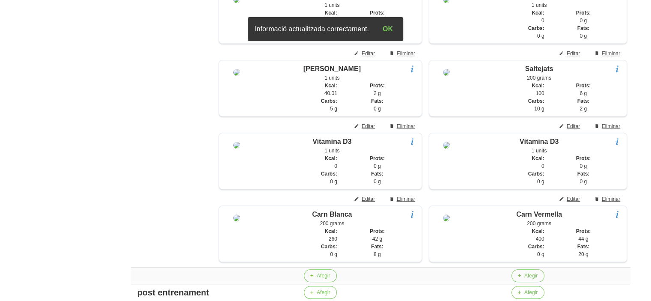
scroll to position [571, 0]
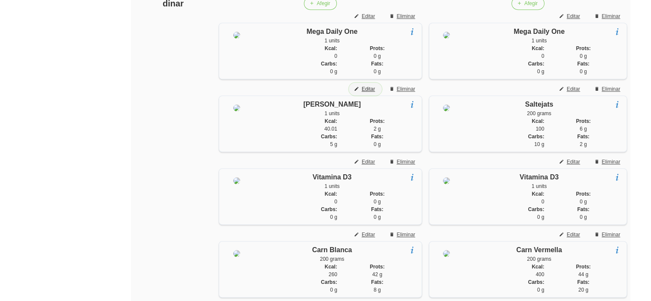
click at [359, 95] on button "Editar" at bounding box center [365, 89] width 33 height 13
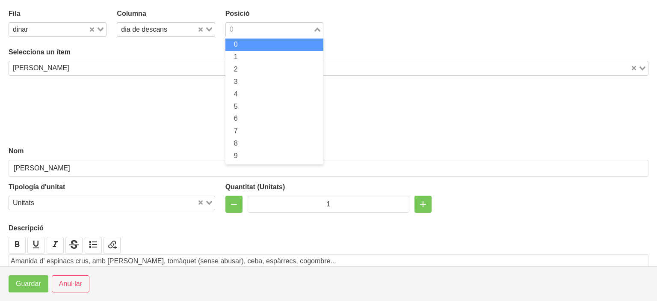
click at [239, 27] on input "Search for option" at bounding box center [270, 29] width 86 height 10
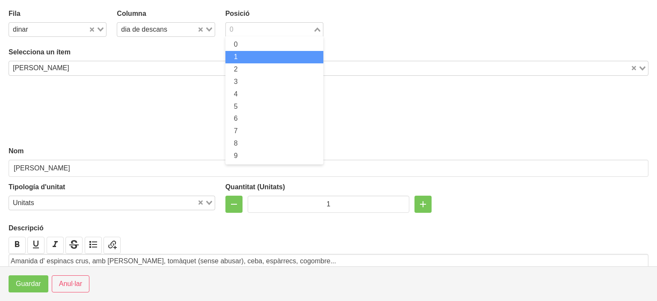
click at [228, 53] on li "1" at bounding box center [274, 57] width 98 height 12
click at [246, 31] on input "Search for option" at bounding box center [267, 29] width 85 height 10
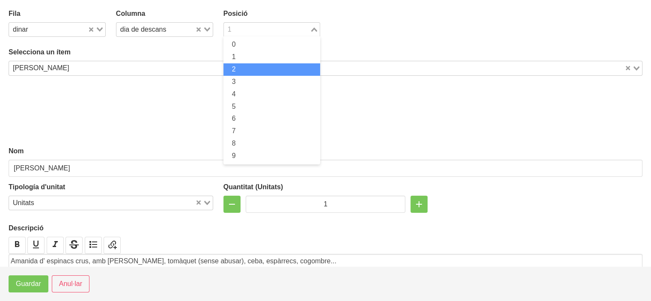
click at [240, 66] on li "2" at bounding box center [271, 69] width 97 height 12
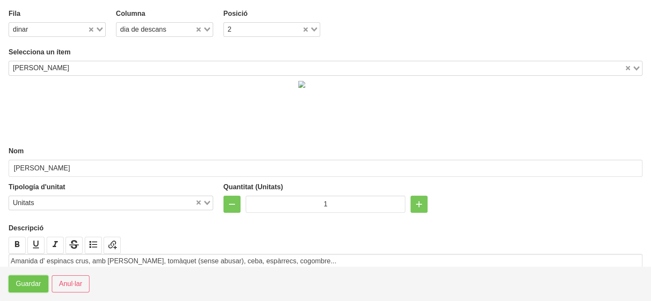
click at [30, 282] on span "Guardar" at bounding box center [28, 284] width 25 height 10
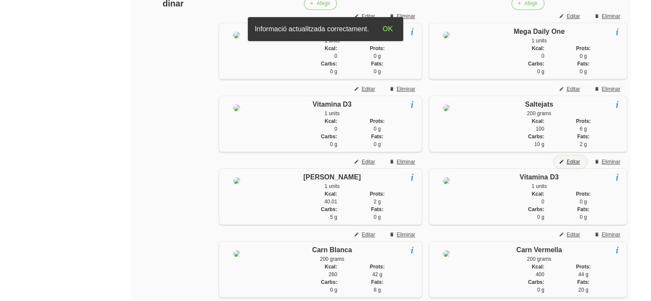
click at [569, 166] on span "Editar" at bounding box center [573, 162] width 13 height 8
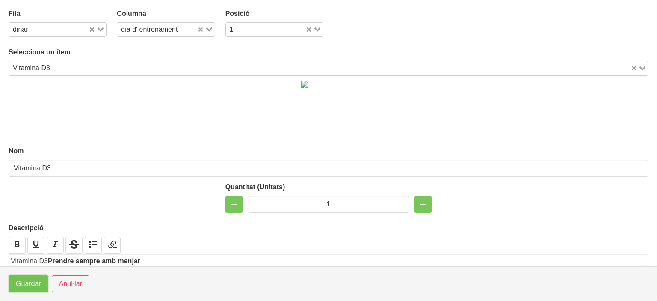
click at [21, 285] on span "Guardar" at bounding box center [28, 284] width 25 height 10
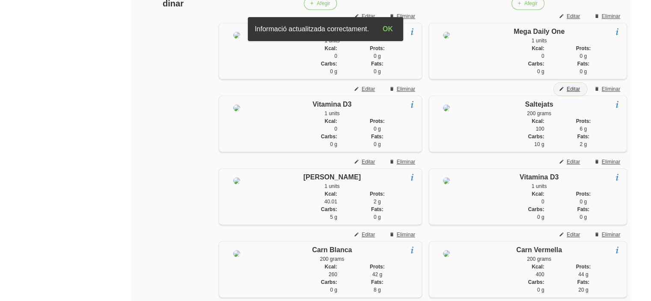
click at [575, 93] on span "Editar" at bounding box center [573, 89] width 13 height 8
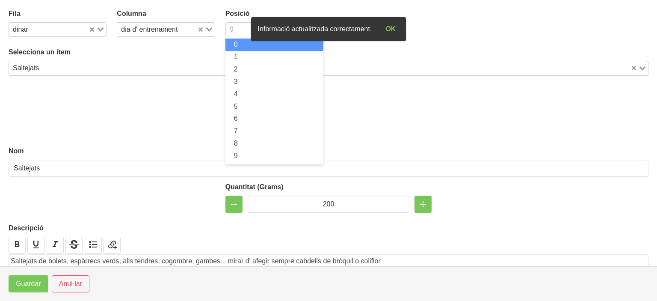
click at [231, 33] on div "0" at bounding box center [269, 29] width 87 height 12
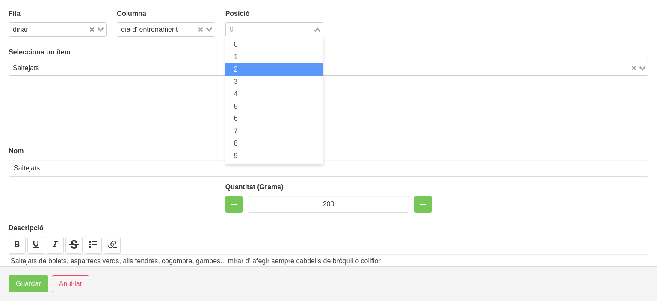
click at [234, 73] on li "2" at bounding box center [274, 69] width 98 height 12
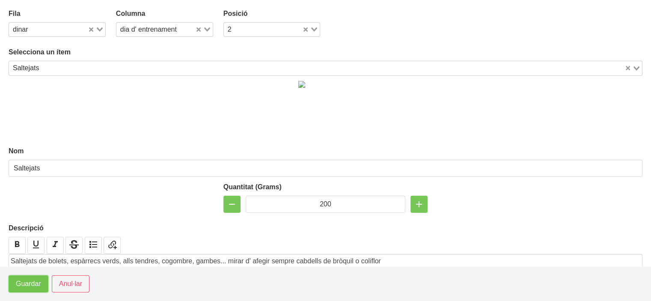
click at [24, 281] on span "Guardar" at bounding box center [28, 284] width 25 height 10
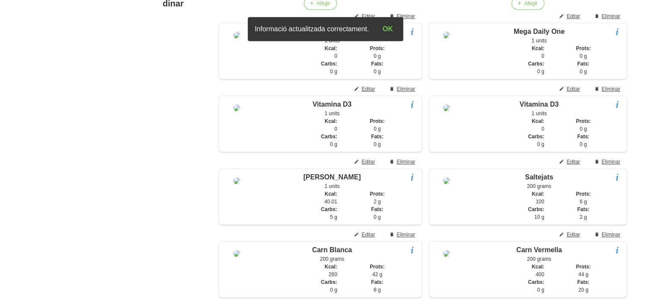
click at [78, 198] on aside "General Dashboard Seccions Clients Administradors Comunicacions Esdeveniments A…" at bounding box center [50, 223] width 110 height 1543
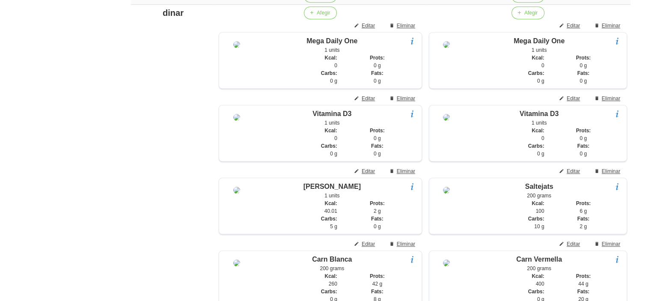
scroll to position [561, 0]
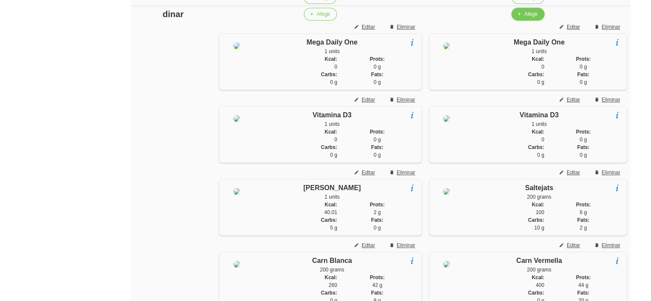
click at [522, 18] on span "button" at bounding box center [519, 14] width 8 height 8
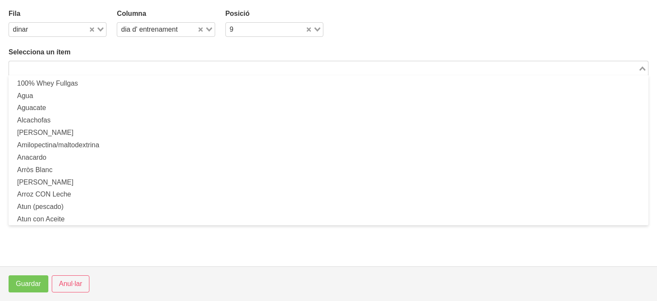
click at [300, 71] on input "Search for option" at bounding box center [324, 68] width 628 height 10
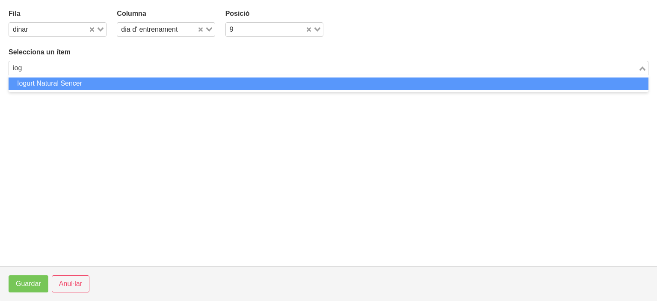
click at [177, 85] on li "Iogurt Natural Sencer" at bounding box center [329, 83] width 640 height 12
type input "iog"
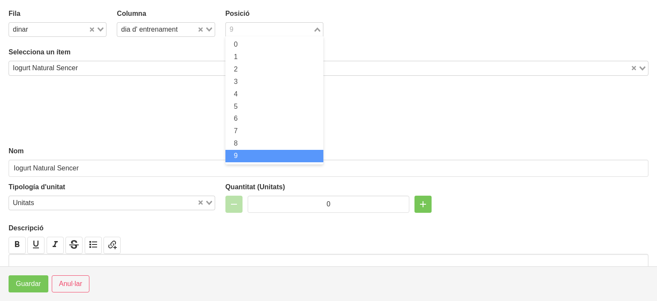
click at [240, 30] on input "Search for option" at bounding box center [270, 29] width 86 height 10
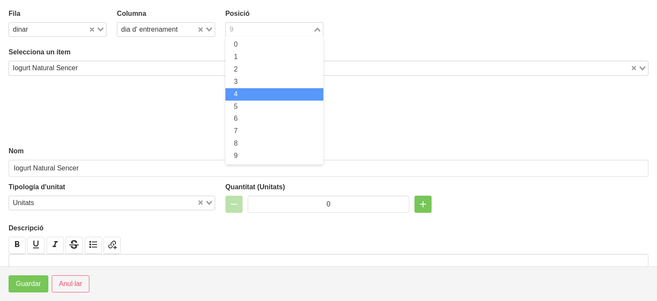
click at [237, 96] on li "4" at bounding box center [274, 94] width 98 height 12
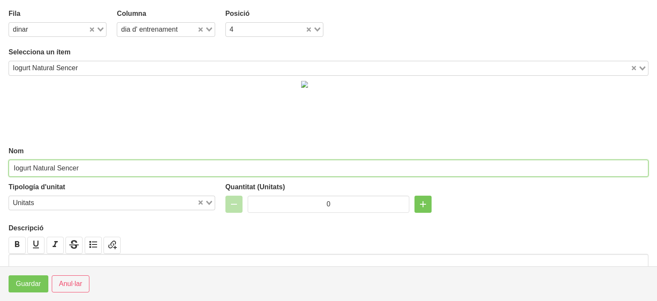
click at [107, 164] on input "Iogurt Natural Sencer" at bounding box center [329, 168] width 640 height 17
type input "Iogurt Natural Sencer o quèfir"
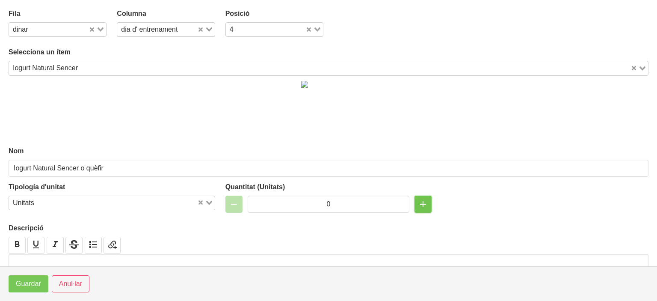
click at [415, 199] on button "button" at bounding box center [423, 204] width 17 height 17
type input "1"
click at [22, 281] on span "Guardar" at bounding box center [28, 284] width 25 height 10
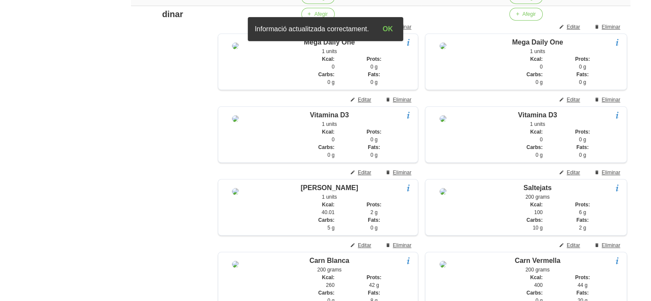
click at [31, 178] on aside "General Dashboard Seccions Clients Administradors Comunicacions Esdeveniments A…" at bounding box center [50, 271] width 110 height 1616
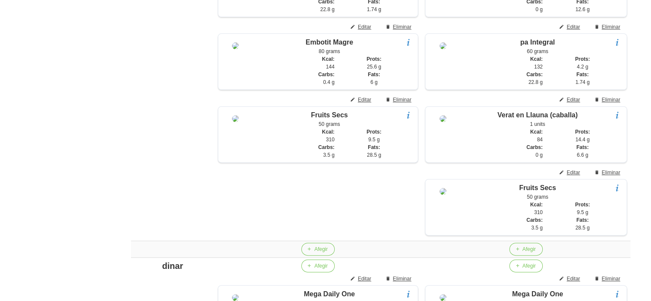
scroll to position [308, 0]
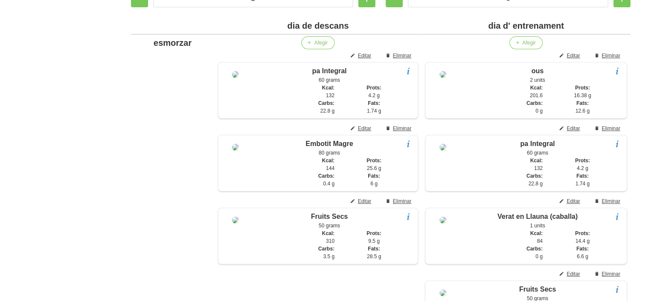
scroll to position [205, 0]
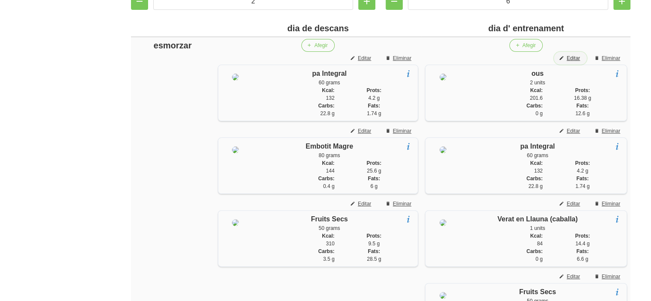
click at [570, 60] on span "Editar" at bounding box center [573, 58] width 13 height 8
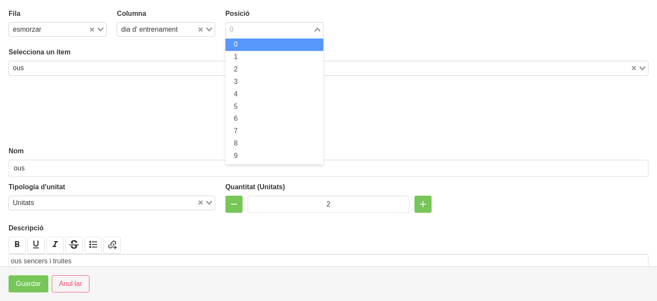
click at [234, 25] on input "Search for option" at bounding box center [270, 29] width 86 height 10
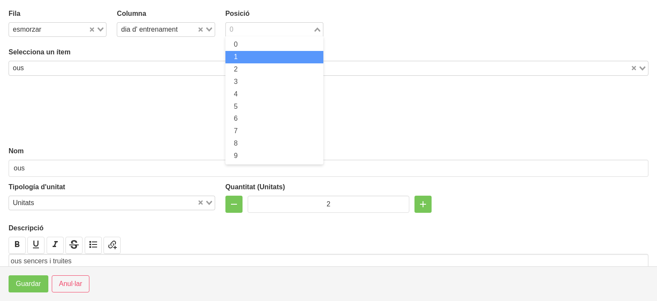
click at [240, 59] on li "1" at bounding box center [274, 57] width 98 height 12
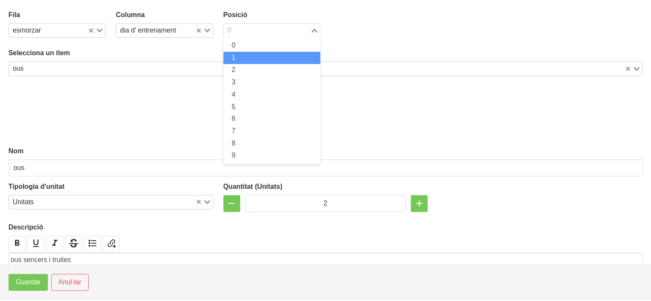
scroll to position [205, 0]
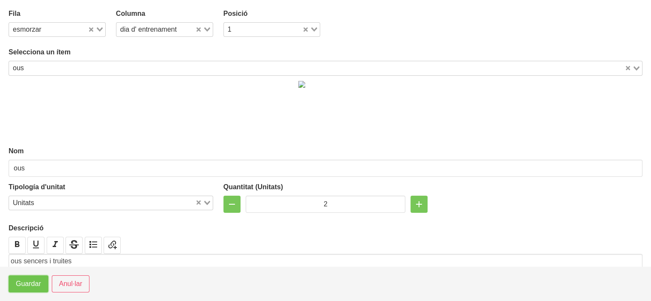
click at [26, 282] on span "Guardar" at bounding box center [28, 284] width 25 height 10
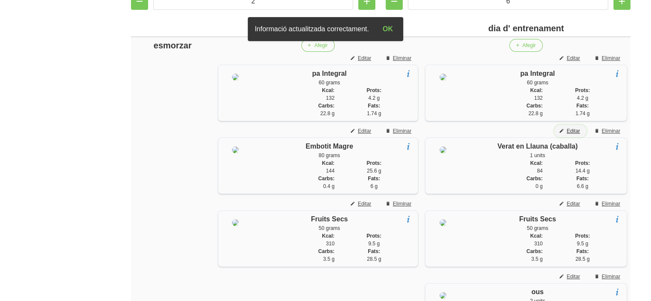
click at [574, 131] on span "Editar" at bounding box center [573, 131] width 13 height 8
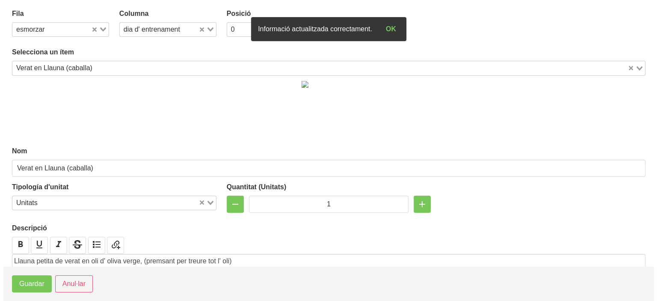
scroll to position [188, 0]
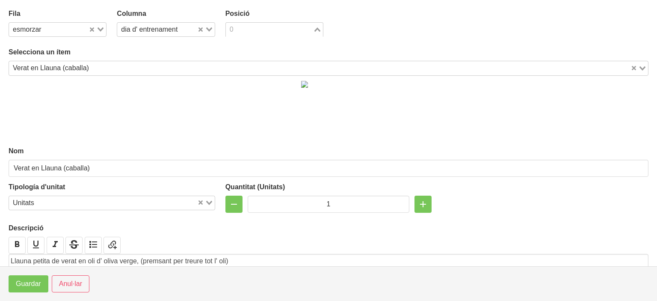
click at [239, 29] on input "Search for option" at bounding box center [270, 29] width 86 height 10
click at [237, 68] on li "2" at bounding box center [274, 69] width 98 height 12
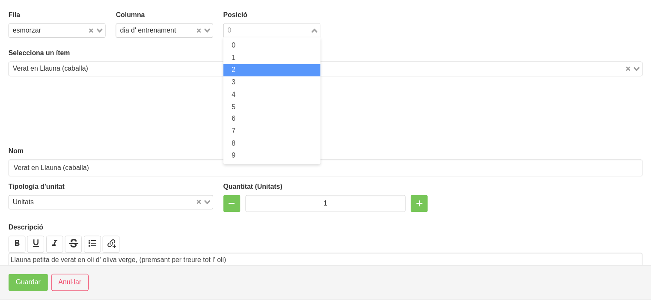
scroll to position [205, 0]
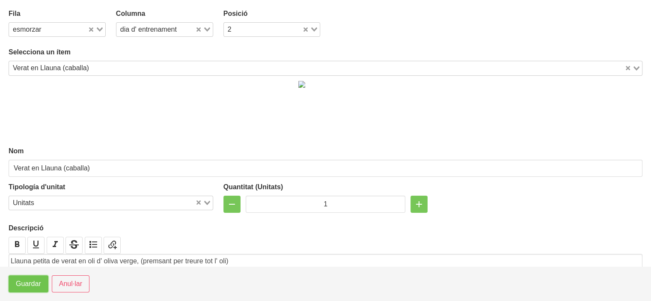
click at [27, 290] on button "Guardar" at bounding box center [29, 283] width 40 height 17
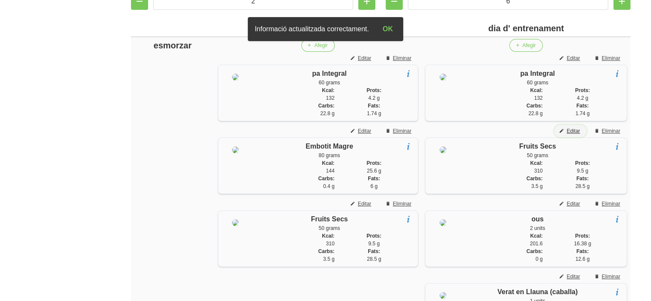
click at [571, 131] on span "Editar" at bounding box center [573, 131] width 13 height 8
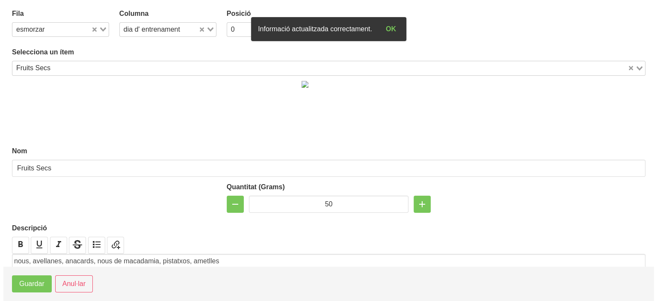
scroll to position [188, 0]
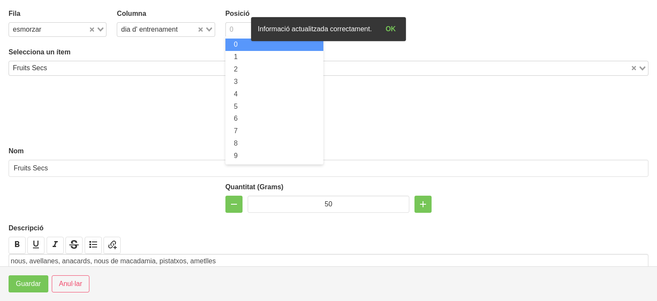
click at [233, 29] on div "0" at bounding box center [269, 29] width 87 height 12
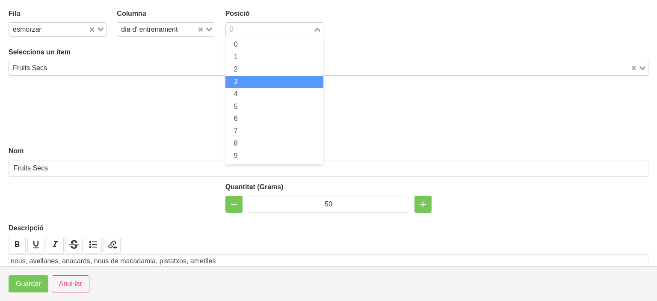
click at [234, 81] on span "3" at bounding box center [236, 81] width 4 height 7
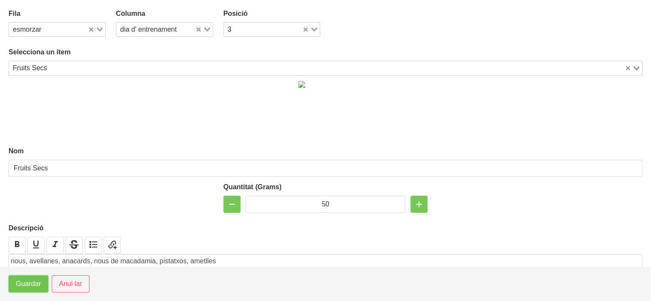
click at [30, 279] on span "Guardar" at bounding box center [28, 284] width 25 height 10
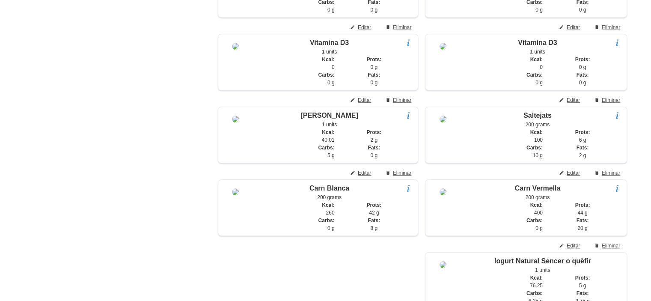
scroll to position [650, 0]
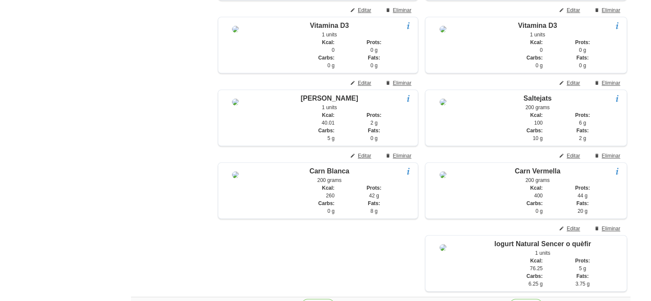
click at [64, 172] on aside "General Dashboard Seccions Clients Administradors Comunicacions Esdeveniments A…" at bounding box center [50, 181] width 110 height 1616
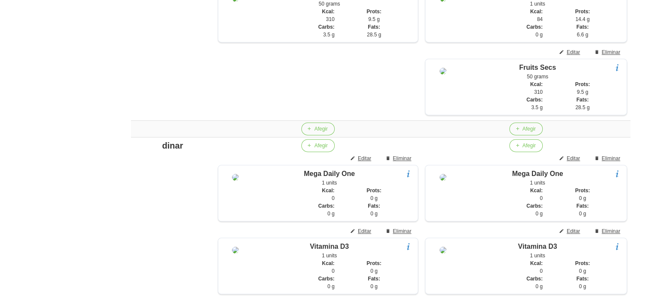
scroll to position [427, 0]
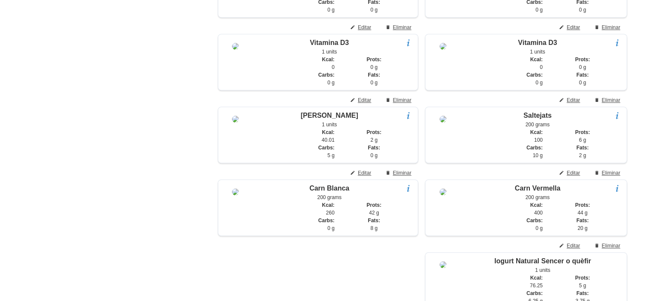
click at [118, 135] on div "Editar dieta false a3197467-4021-42e4-9646-8f32f0922baa Nom [PERSON_NAME]? Ment…" at bounding box center [380, 197] width 541 height 1605
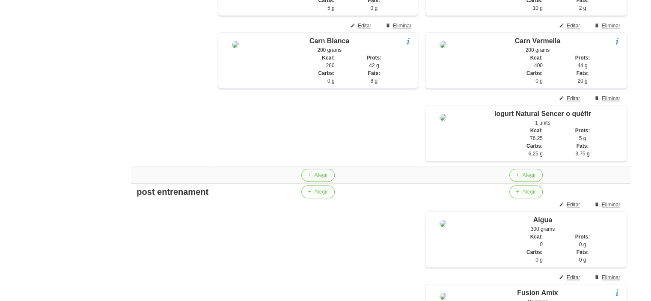
click at [118, 135] on div "Editar dieta false a3197467-4021-42e4-9646-8f32f0922baa Nom [PERSON_NAME]? Ment…" at bounding box center [380, 50] width 541 height 1605
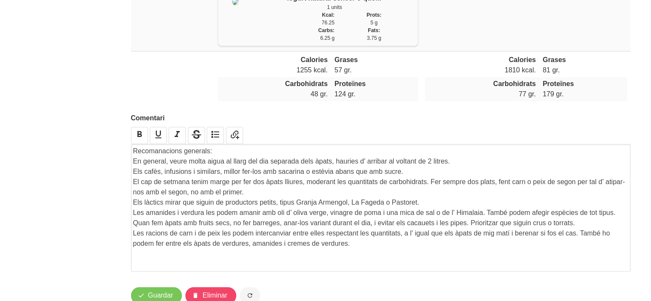
scroll to position [1369, 0]
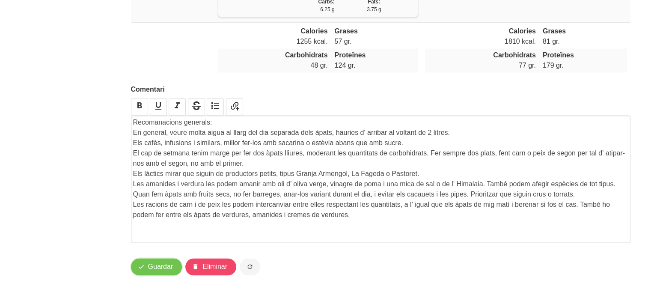
click at [167, 267] on span "Guardar" at bounding box center [160, 266] width 25 height 10
click at [368, 216] on p "Les racions de carn i de peix les podem intercanviar entre elles respectant les…" at bounding box center [380, 209] width 495 height 21
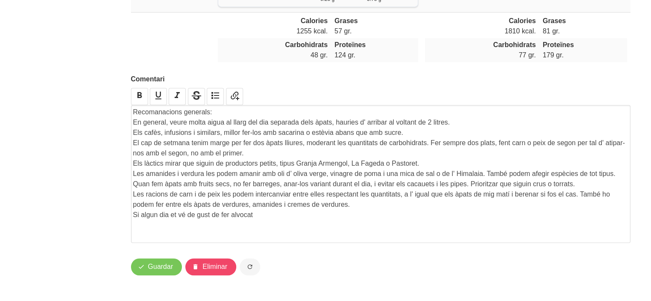
scroll to position [1379, 0]
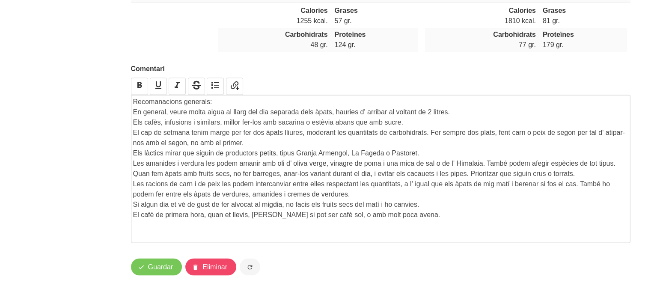
click at [429, 210] on p "Si algun dia et vé de gust de fer alvocat al migdia, no facis els fruits secs d…" at bounding box center [380, 204] width 495 height 10
click at [283, 210] on p "Si algun dia et vé de gust de fer alvocat al migdia, no facis els fruits secs d…" at bounding box center [380, 204] width 495 height 10
drag, startPoint x: 400, startPoint y: 214, endPoint x: 424, endPoint y: 215, distance: 24.4
click at [424, 210] on p "Si algun dia et vé de gust de fer alvocat al migdia o amb la truita, no facis e…" at bounding box center [380, 204] width 495 height 10
click at [493, 199] on p "Les racions de carn i de peix les podem intercanviar entre elles respectant les…" at bounding box center [380, 189] width 495 height 21
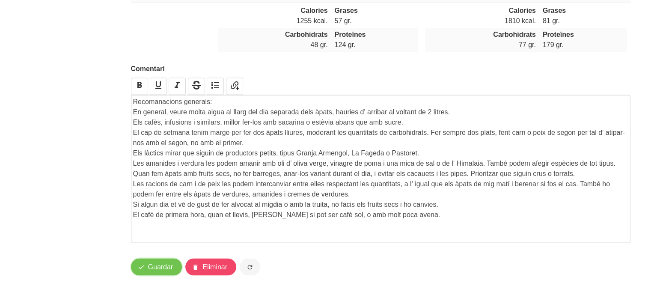
click at [164, 272] on span "Guardar" at bounding box center [160, 266] width 25 height 10
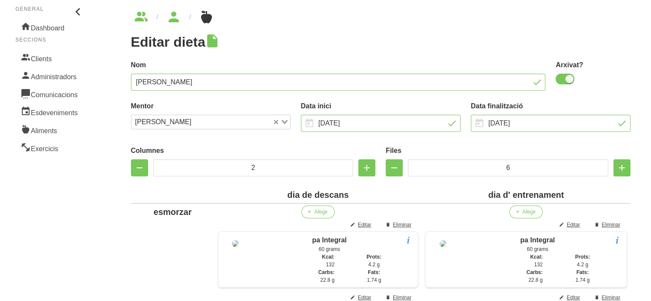
scroll to position [0, 0]
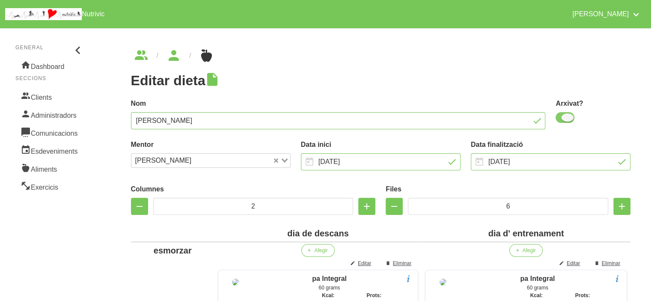
click at [561, 116] on span at bounding box center [564, 117] width 19 height 11
click at [561, 116] on input "checkbox" at bounding box center [558, 118] width 6 height 6
checkbox input "false"
click at [433, 96] on div "Nom [PERSON_NAME]" at bounding box center [338, 113] width 425 height 41
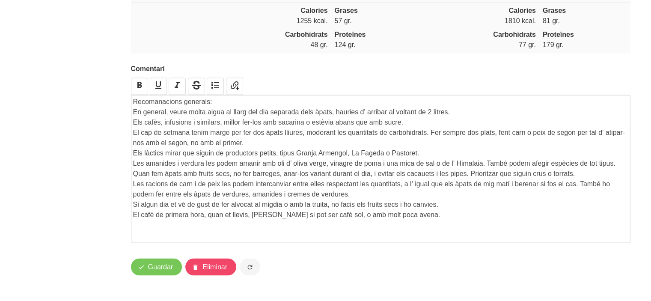
scroll to position [1389, 0]
click at [151, 267] on span "Guardar" at bounding box center [160, 266] width 25 height 10
